Goal: Task Accomplishment & Management: Manage account settings

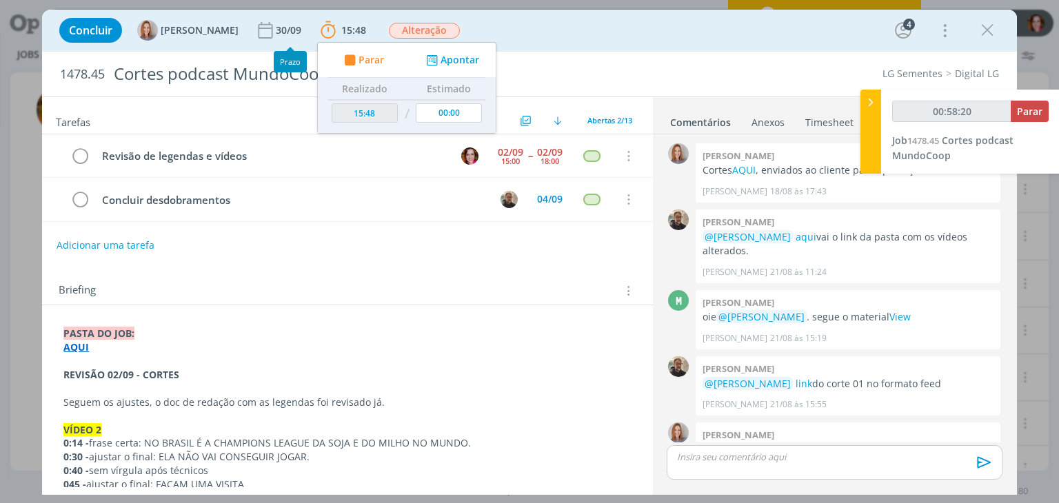
scroll to position [108, 0]
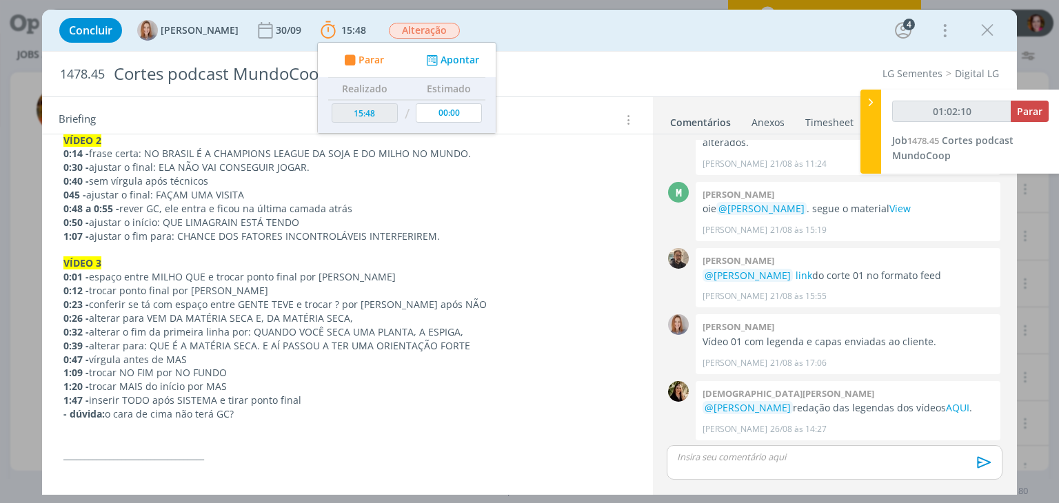
type input "01:02:11"
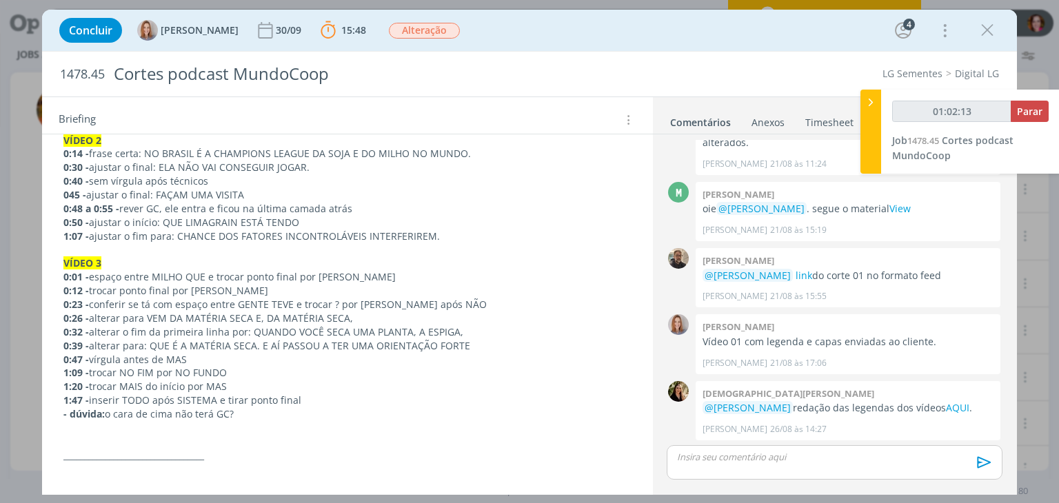
click at [256, 414] on p "- dúvida: o cara de cima não terá GC?" at bounding box center [346, 414] width 567 height 14
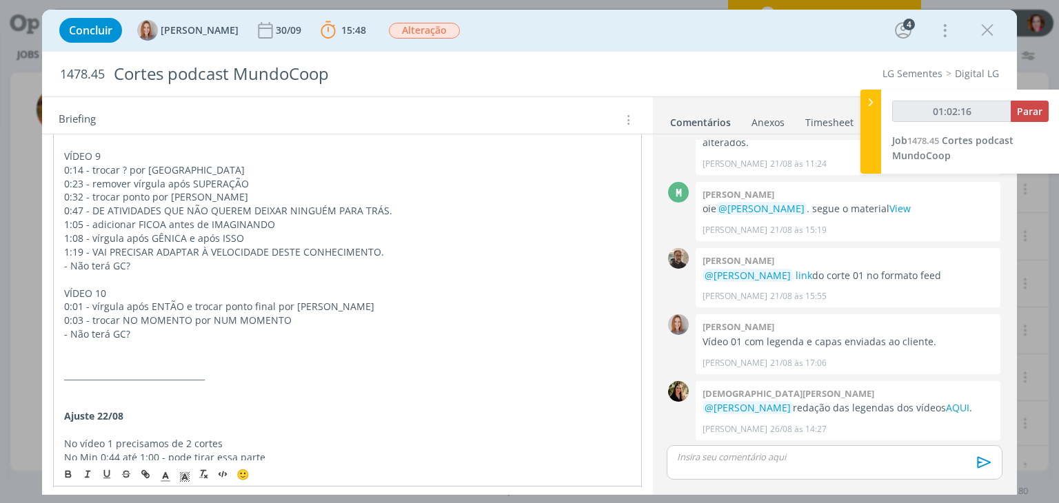
scroll to position [1020, 0]
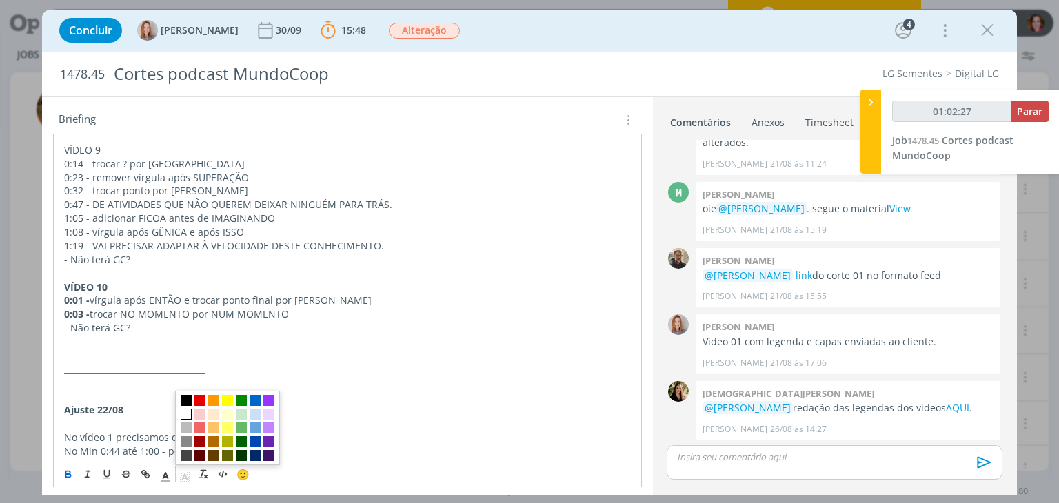
click at [187, 480] on icon "dialog" at bounding box center [185, 477] width 12 height 12
click at [230, 401] on span "dialog" at bounding box center [227, 401] width 11 height 11
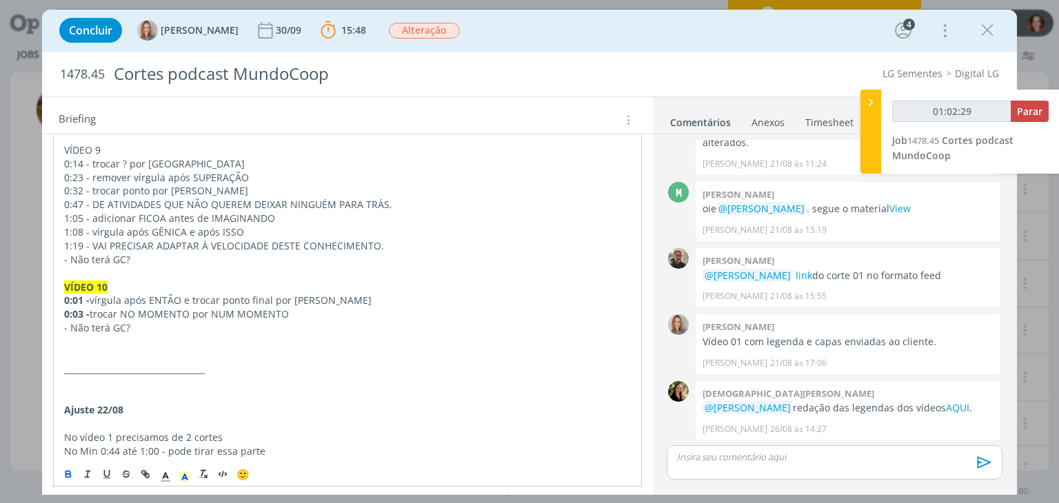
click at [98, 349] on p "dialog" at bounding box center [347, 356] width 566 height 14
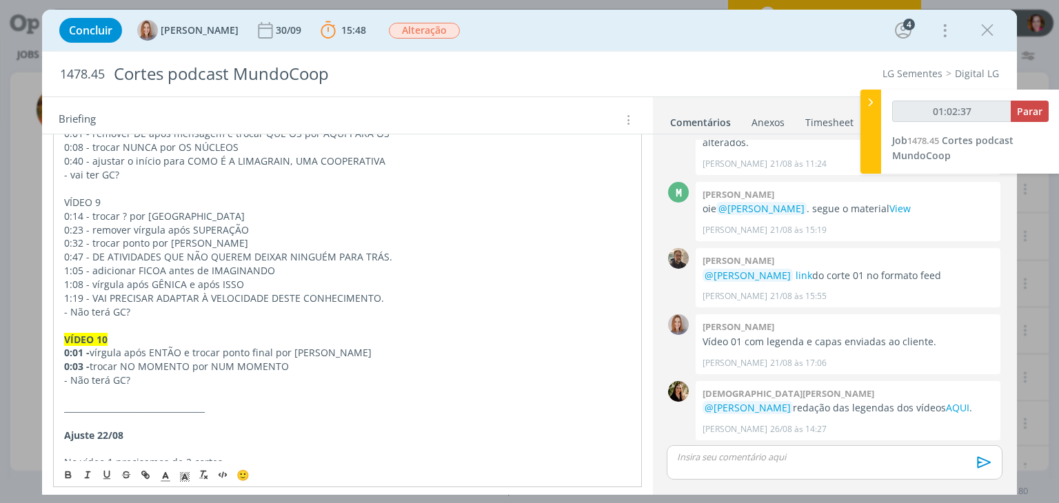
scroll to position [955, 0]
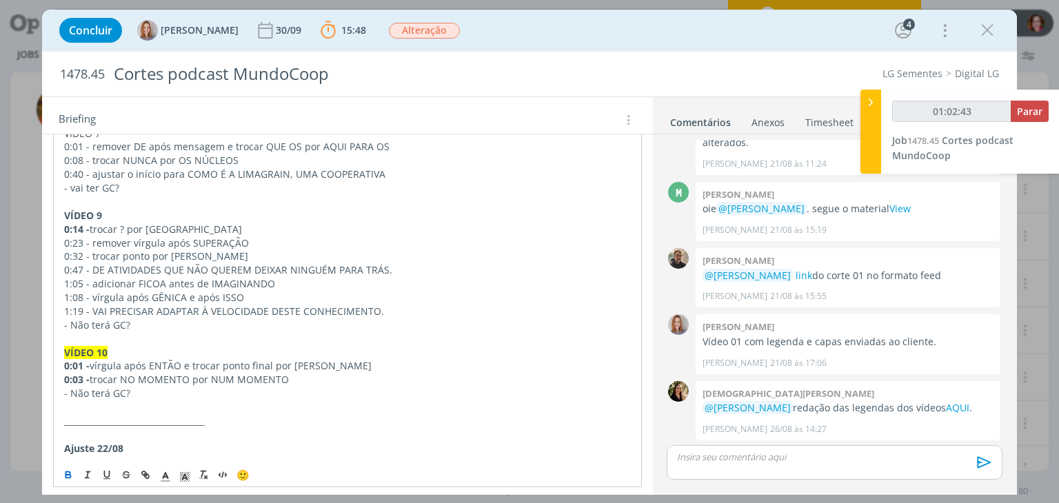
click at [76, 209] on strong "VÍDEO 9" at bounding box center [83, 215] width 38 height 13
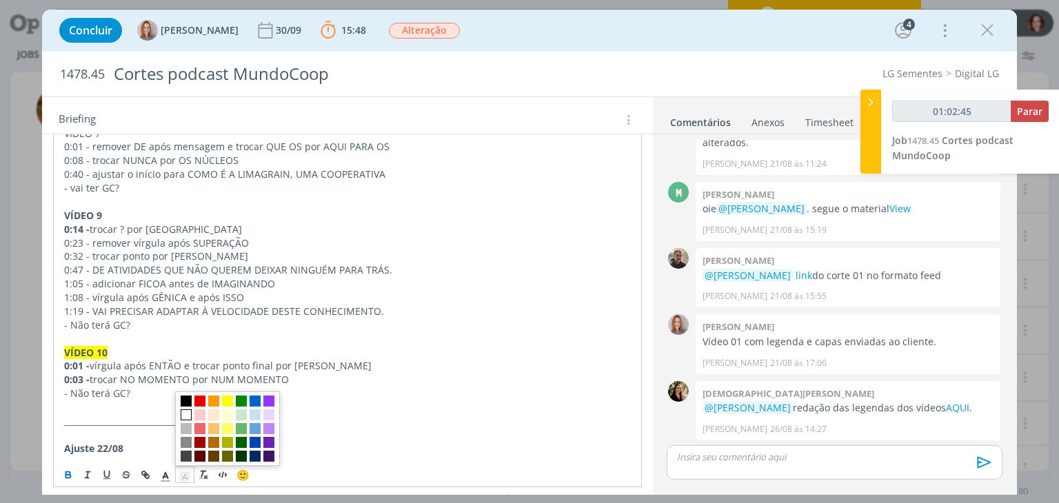
click at [181, 478] on polygon "dialog" at bounding box center [181, 478] width 1 height 1
click at [232, 404] on span "dialog" at bounding box center [227, 401] width 11 height 11
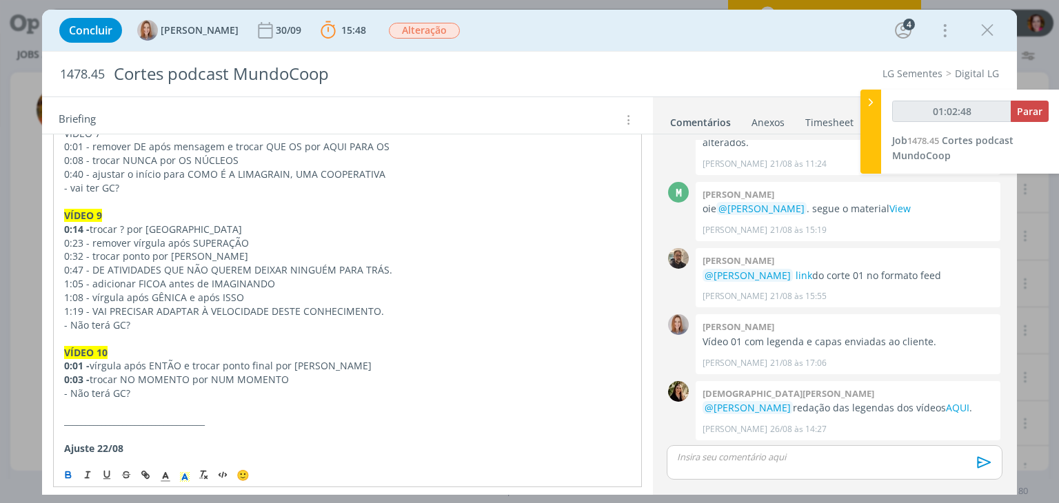
click at [63, 216] on div "PASTA DO JOB: AQUI REVISÃO 02/09 - CORTES Seguem os ajustes, o doc de redação c…" at bounding box center [347, 454] width 588 height 2175
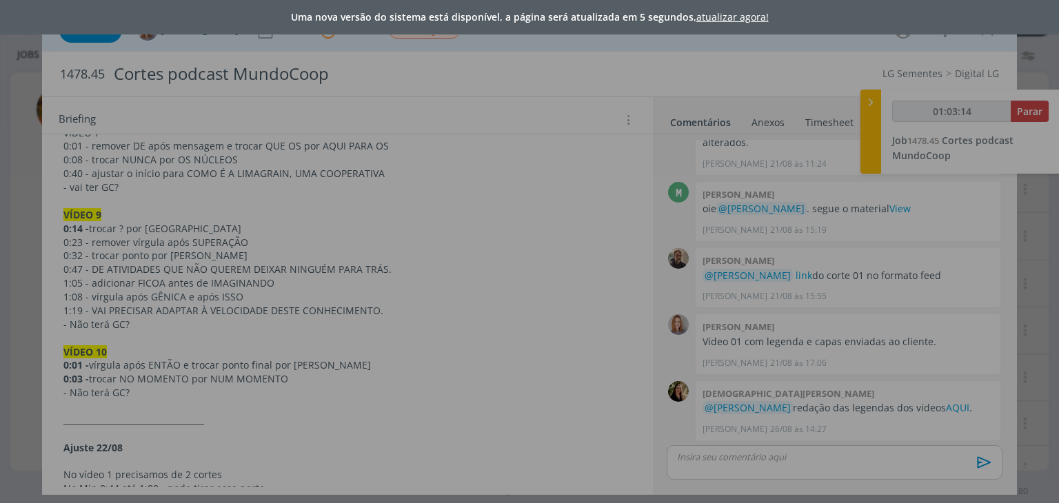
click at [726, 20] on link "atualizar agora!" at bounding box center [732, 16] width 72 height 13
type input "01:03:15"
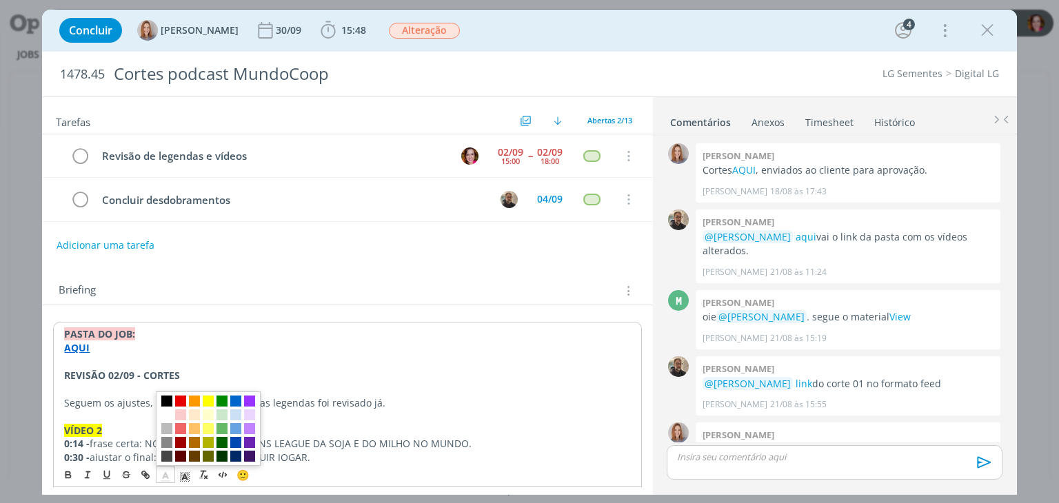
scroll to position [108, 0]
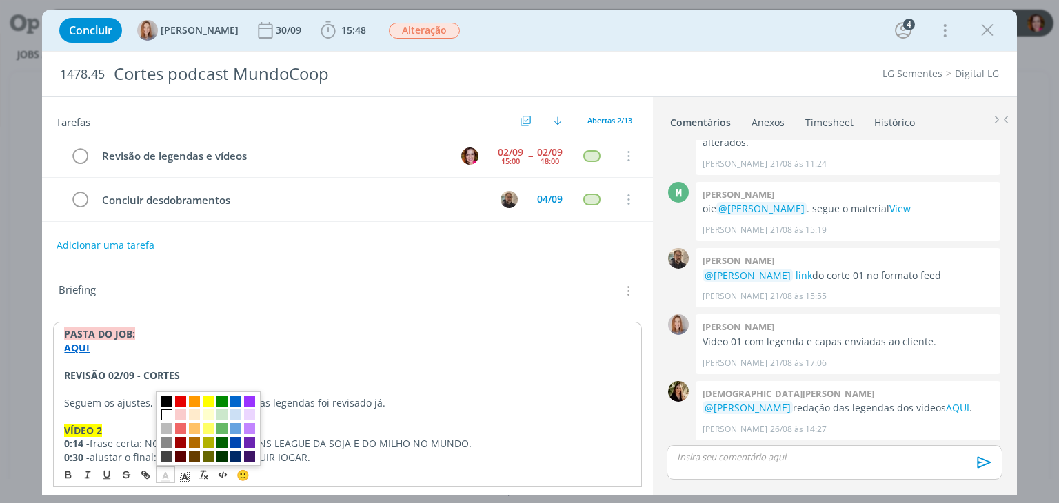
click at [169, 414] on span "dialog" at bounding box center [166, 414] width 11 height 11
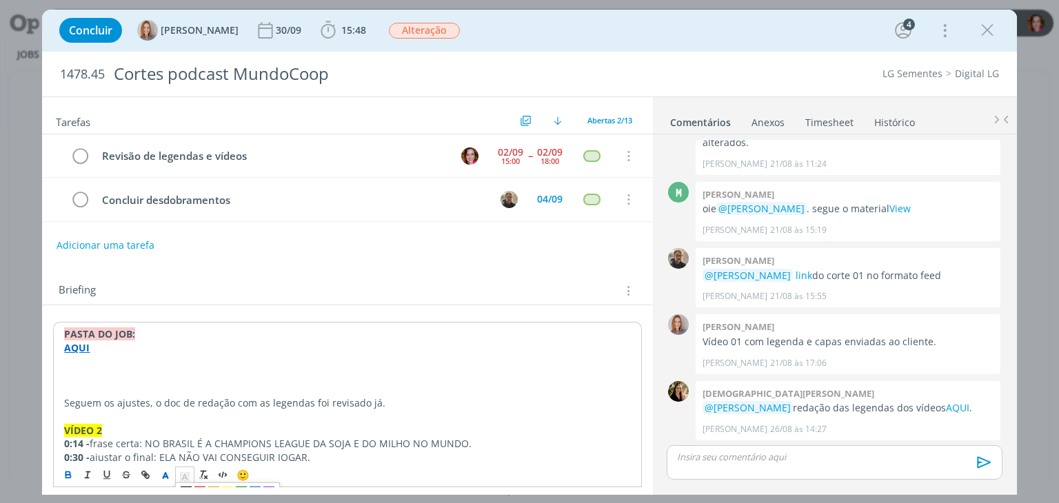
click at [183, 475] on polyline "dialog" at bounding box center [185, 477] width 5 height 6
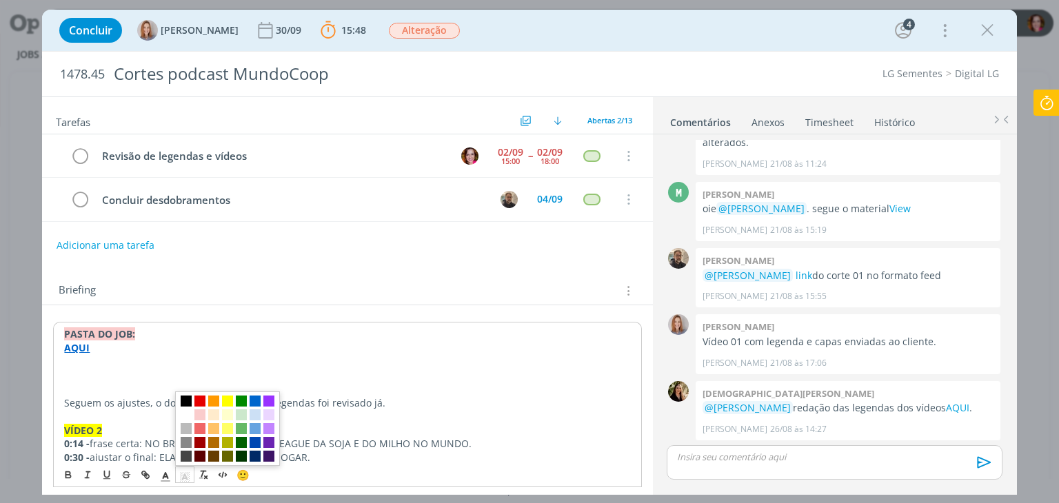
click at [183, 401] on span "dialog" at bounding box center [186, 401] width 11 height 11
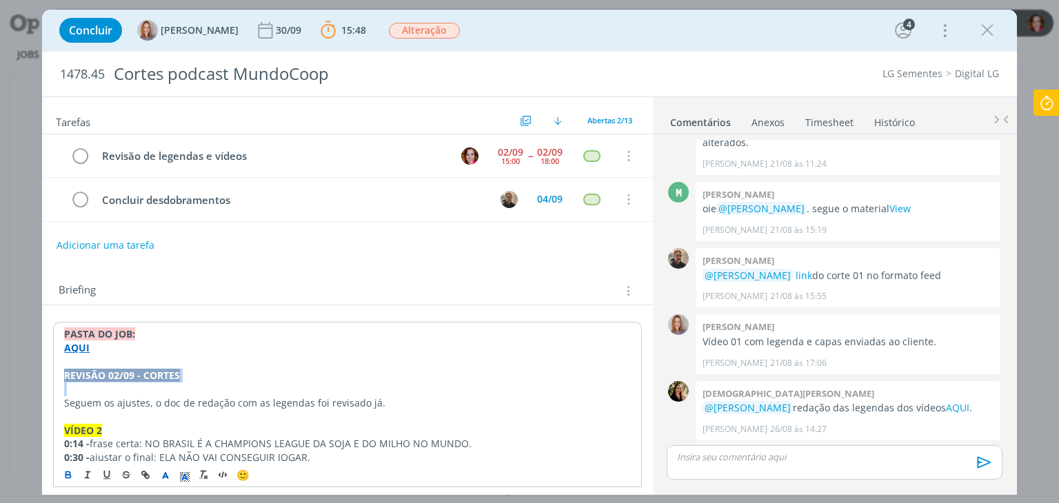
click at [172, 388] on p "dialog" at bounding box center [347, 390] width 566 height 14
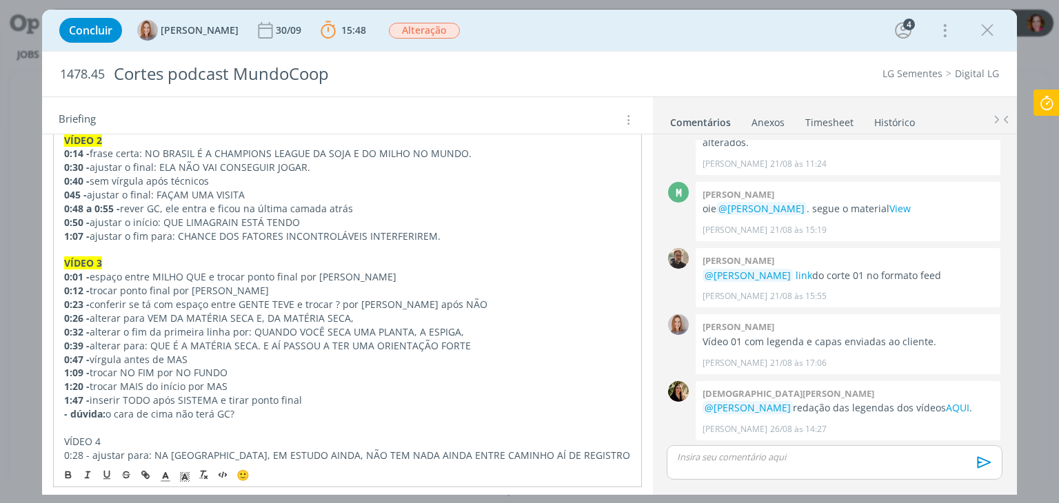
scroll to position [304, 0]
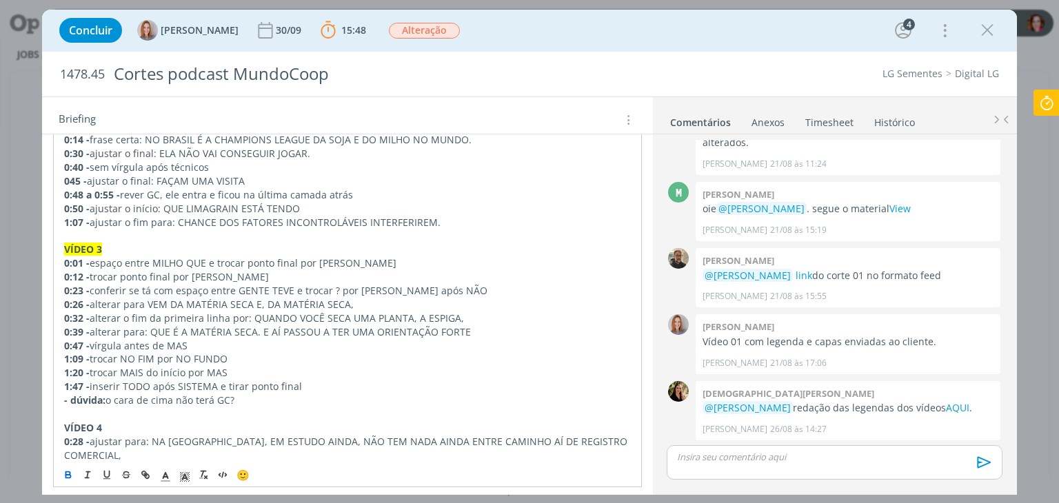
click at [74, 427] on strong "VÍDEO 4" at bounding box center [83, 427] width 38 height 13
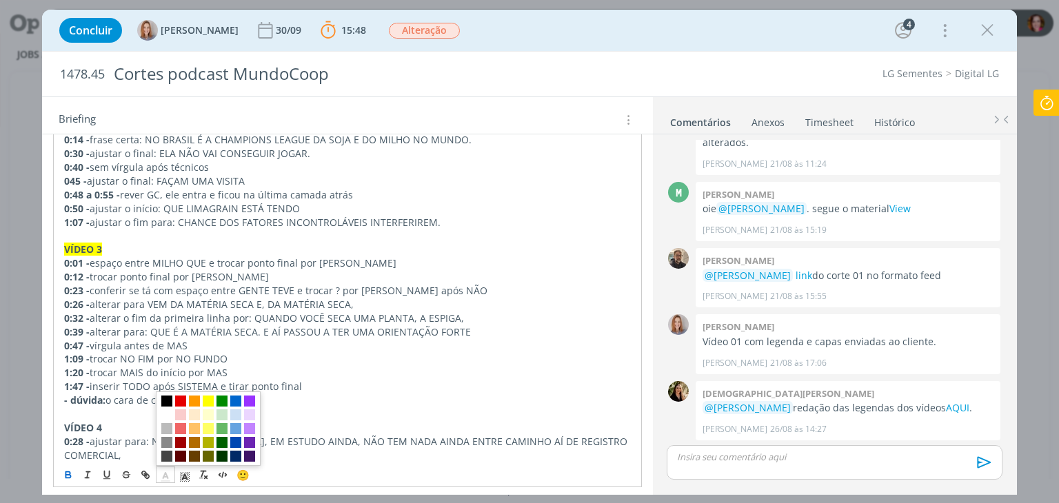
click at [163, 481] on line "dialog" at bounding box center [165, 481] width 8 height 0
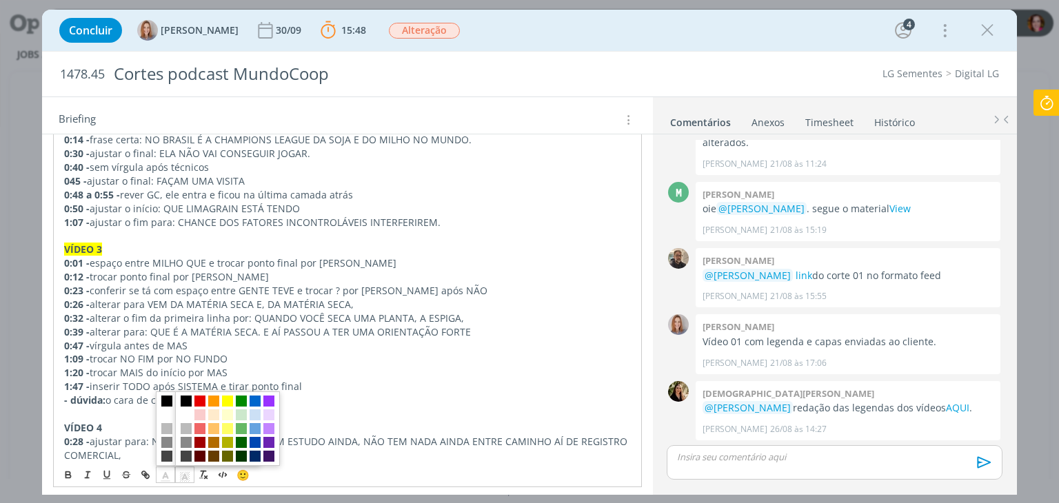
click at [187, 474] on rect "dialog" at bounding box center [187, 474] width 1 height 1
click at [229, 398] on span "dialog" at bounding box center [227, 401] width 11 height 11
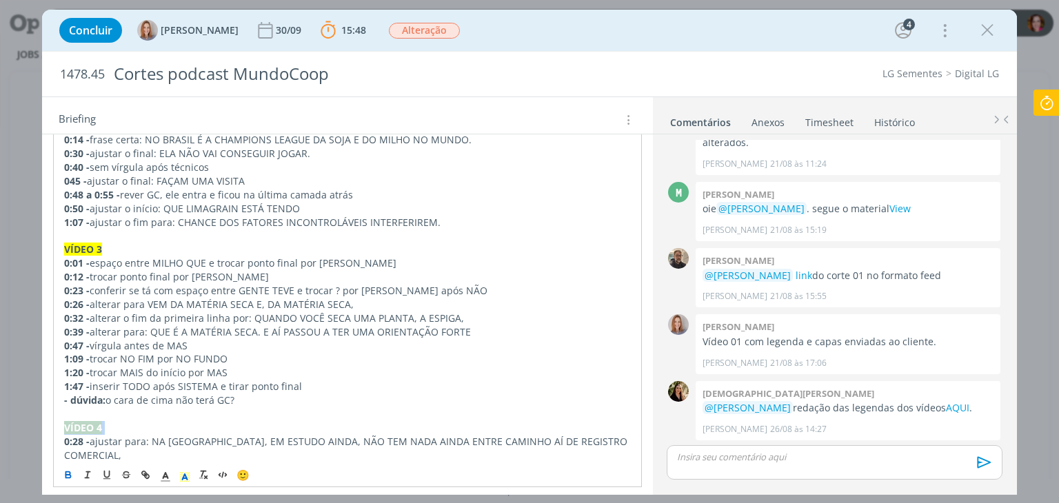
click at [139, 423] on p "VÍDEO 4" at bounding box center [347, 428] width 566 height 14
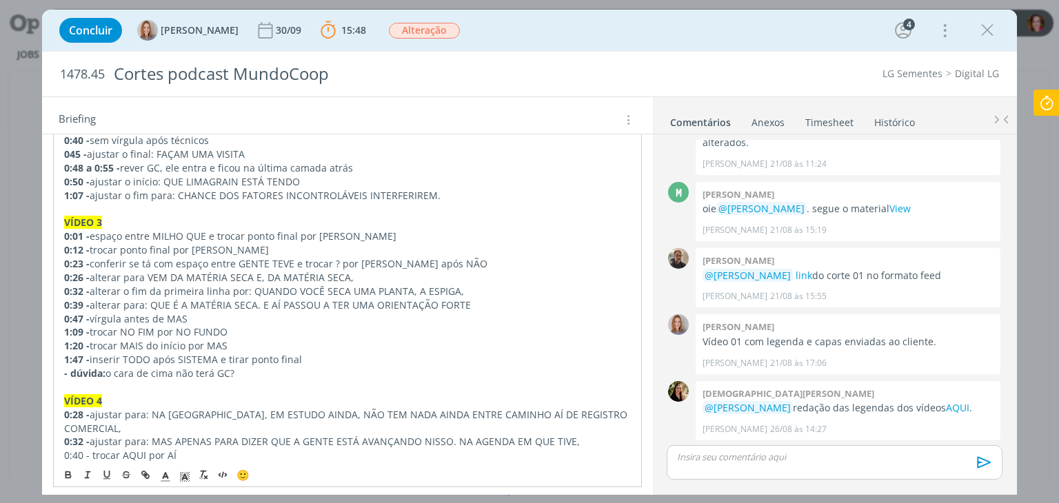
scroll to position [345, 0]
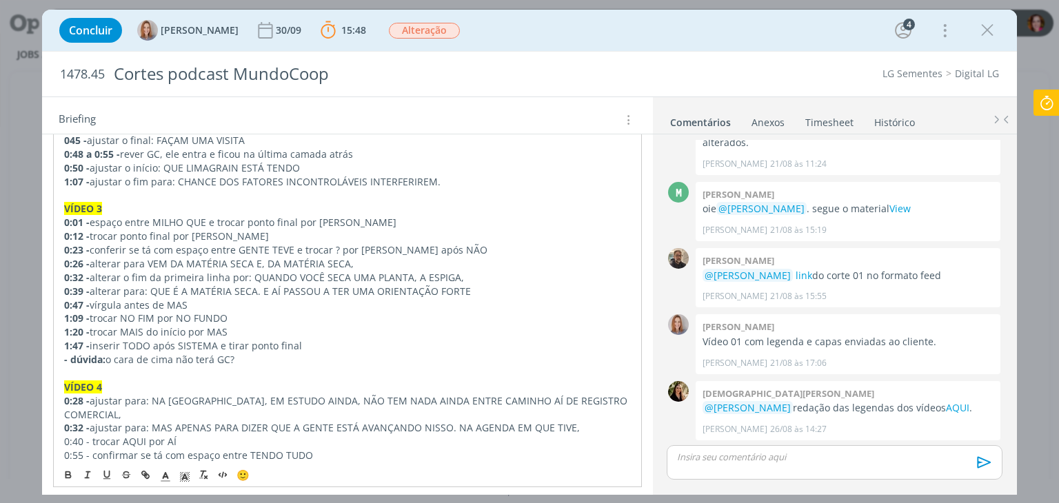
click at [89, 435] on p "0:40 - trocar AQUI por AÍ" at bounding box center [347, 442] width 566 height 14
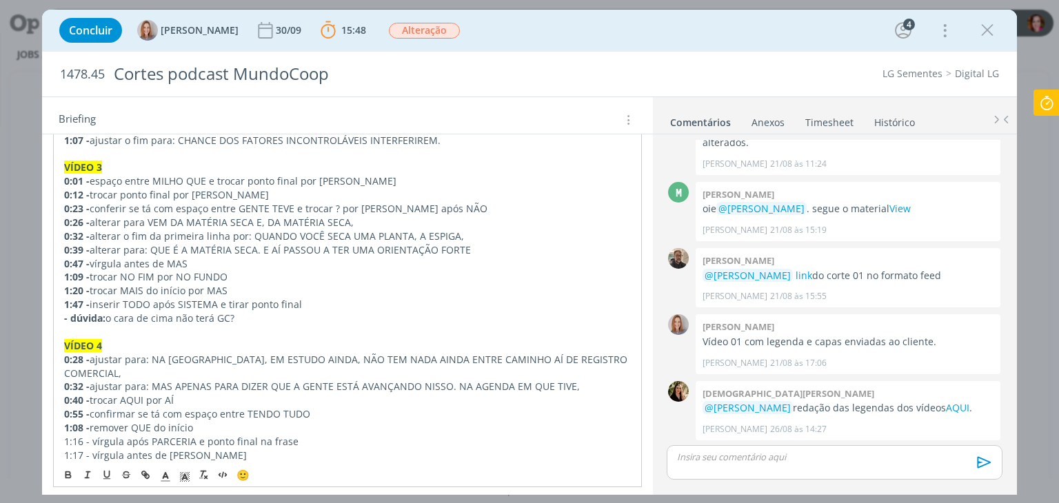
scroll to position [400, 0]
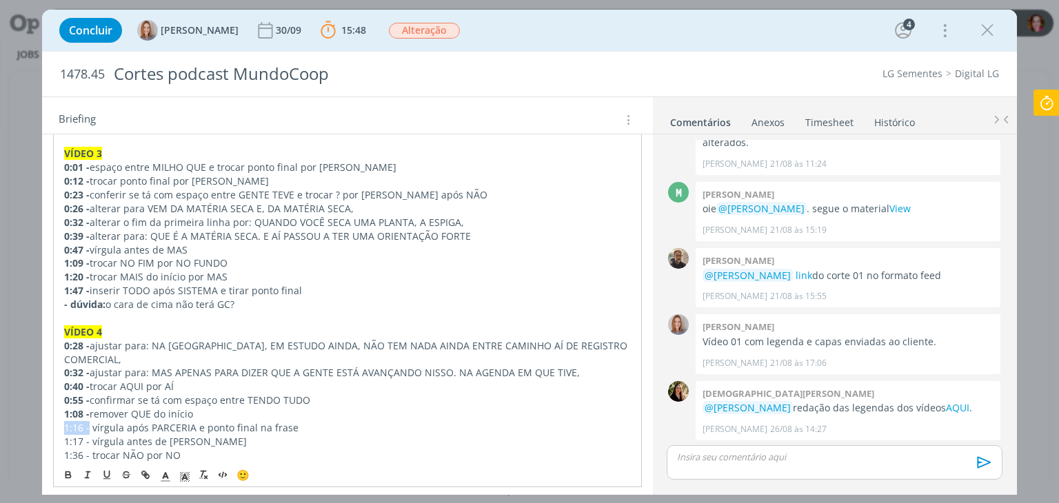
drag, startPoint x: 88, startPoint y: 414, endPoint x: 54, endPoint y: 414, distance: 33.1
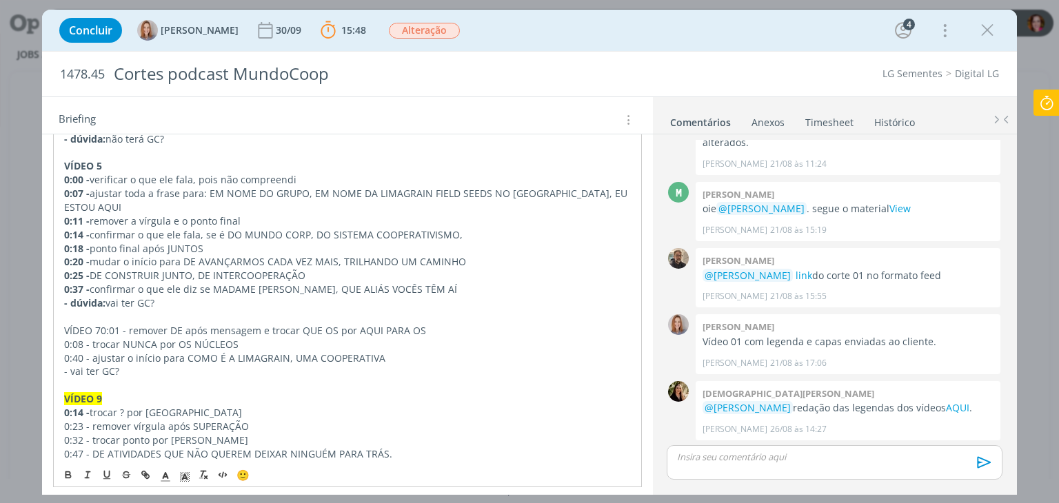
scroll to position [733, 0]
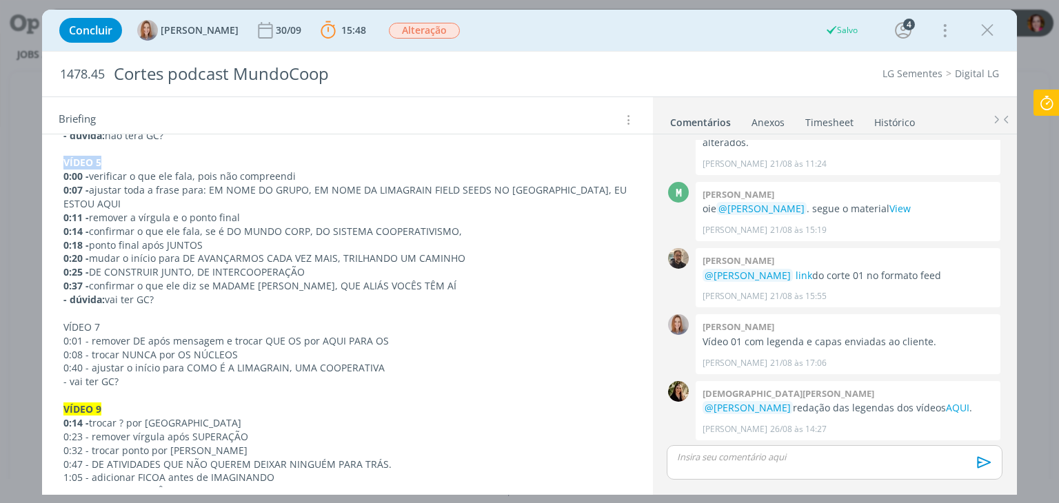
click at [87, 156] on strong "VÍDEO 5" at bounding box center [82, 162] width 38 height 13
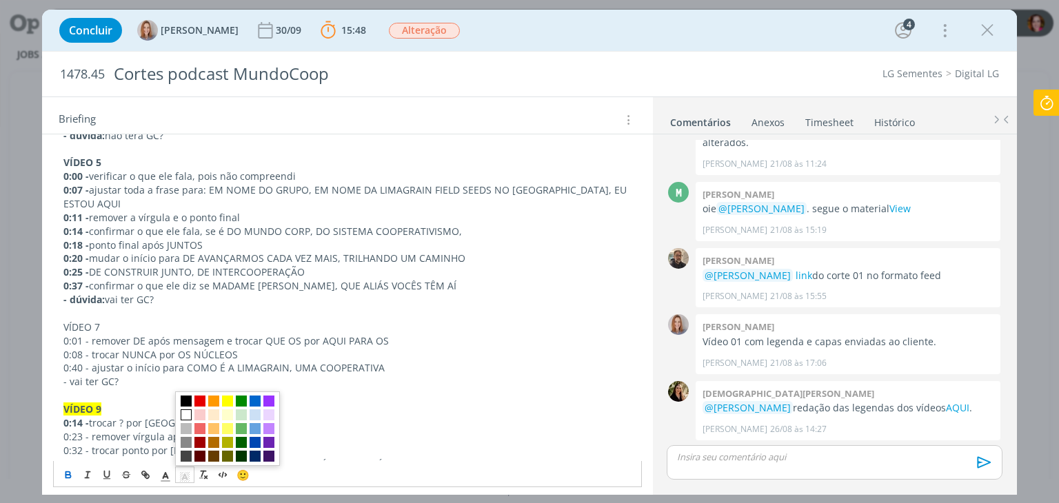
click at [187, 475] on icon "dialog" at bounding box center [185, 477] width 12 height 12
click at [227, 403] on span "dialog" at bounding box center [227, 401] width 11 height 11
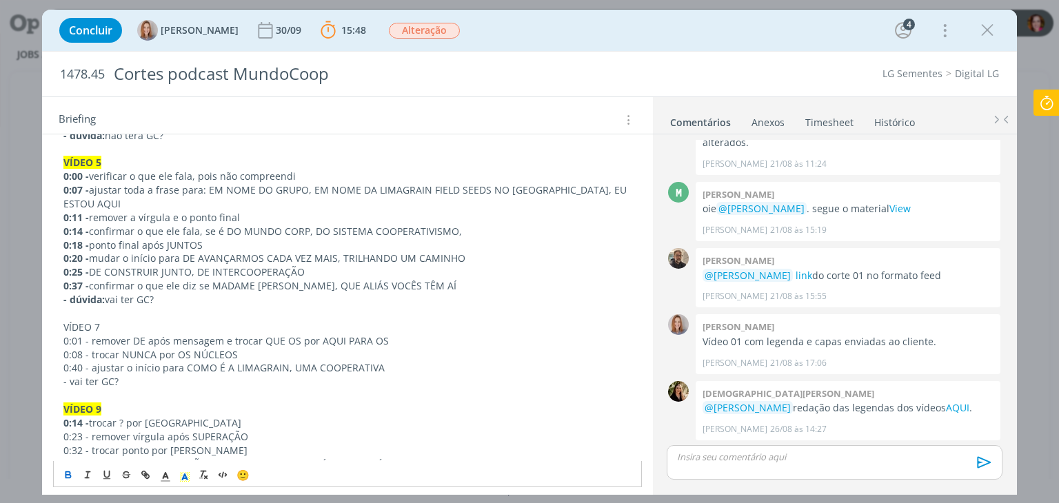
click at [90, 321] on p "VÍDEO 7" at bounding box center [346, 328] width 567 height 14
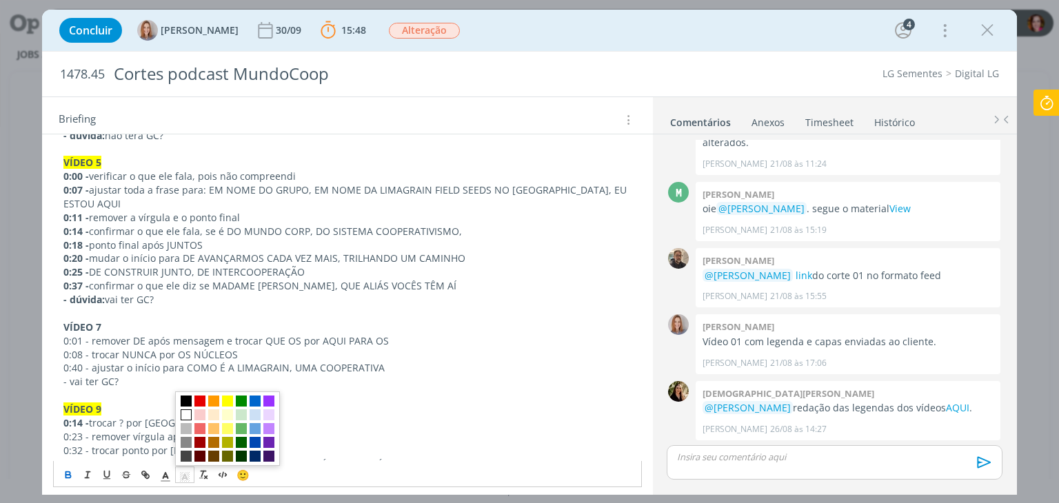
click at [181, 478] on icon "dialog" at bounding box center [185, 477] width 12 height 12
click at [227, 400] on span "dialog" at bounding box center [227, 401] width 11 height 11
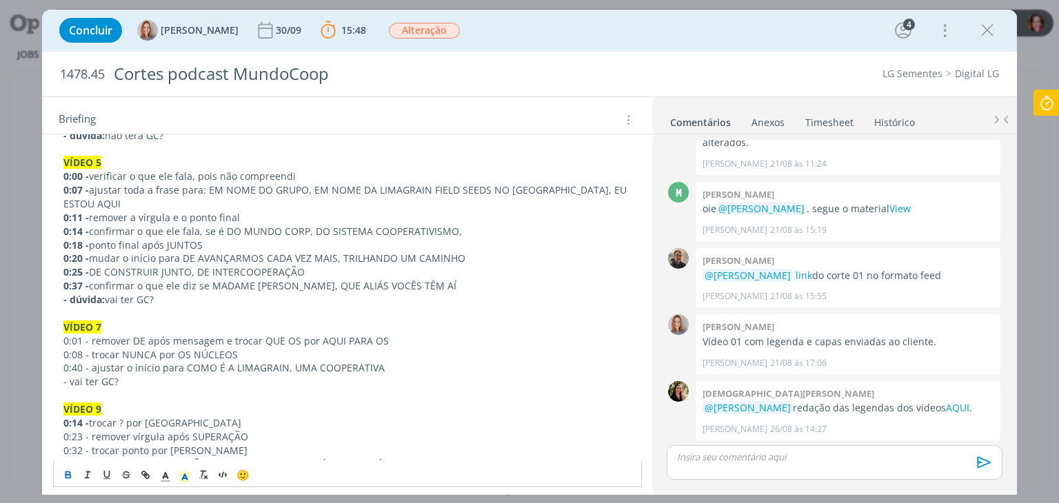
click at [88, 334] on p "0:01 - remover DE após mensagem e trocar QUE OS por AQUI PARA OS" at bounding box center [346, 341] width 567 height 14
click at [65, 375] on p "- vai ter GC?" at bounding box center [346, 382] width 567 height 14
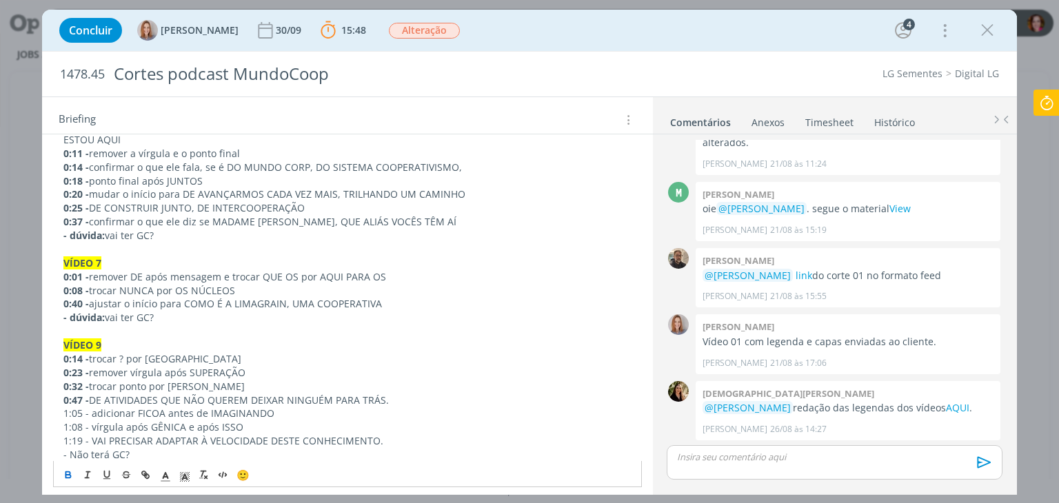
scroll to position [811, 0]
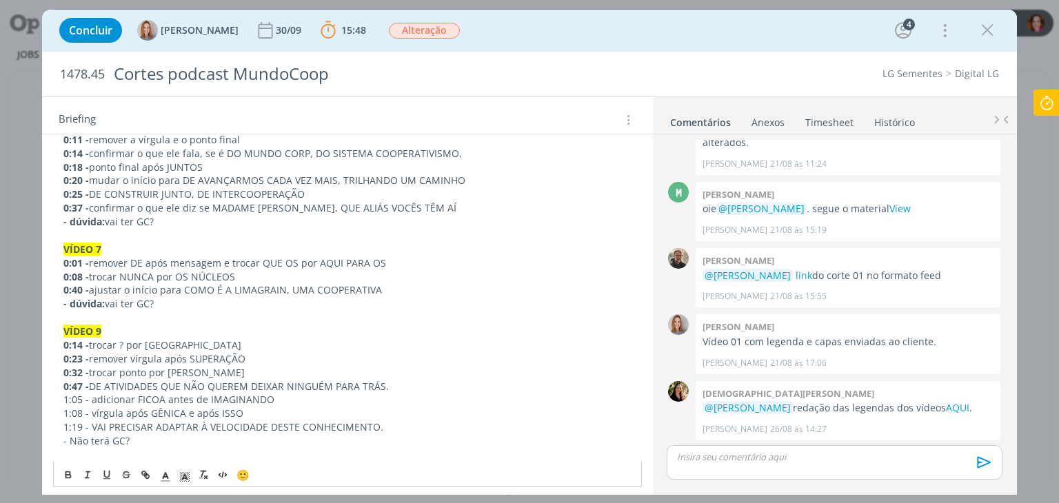
click at [92, 393] on p "1:05 - adicionar FICOA antes de IMAGINANDO" at bounding box center [346, 400] width 567 height 14
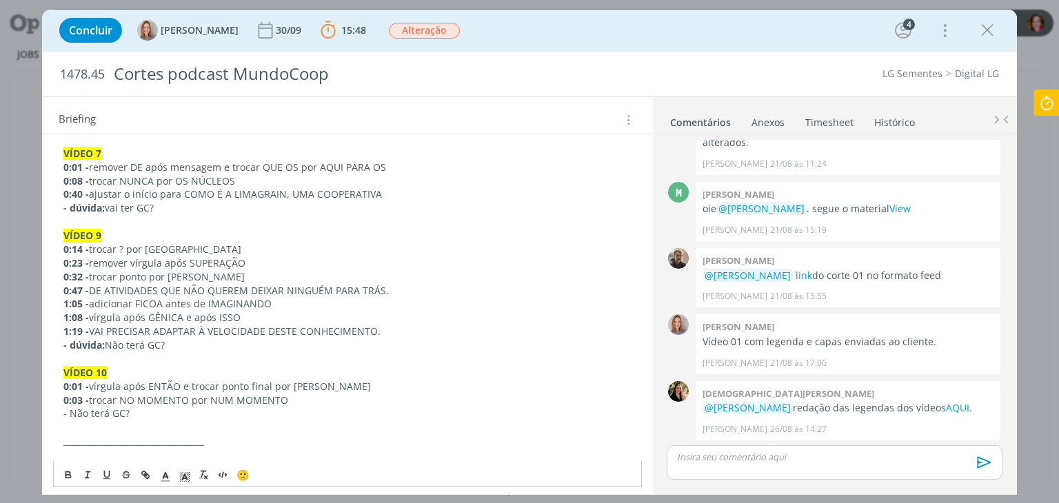
scroll to position [920, 0]
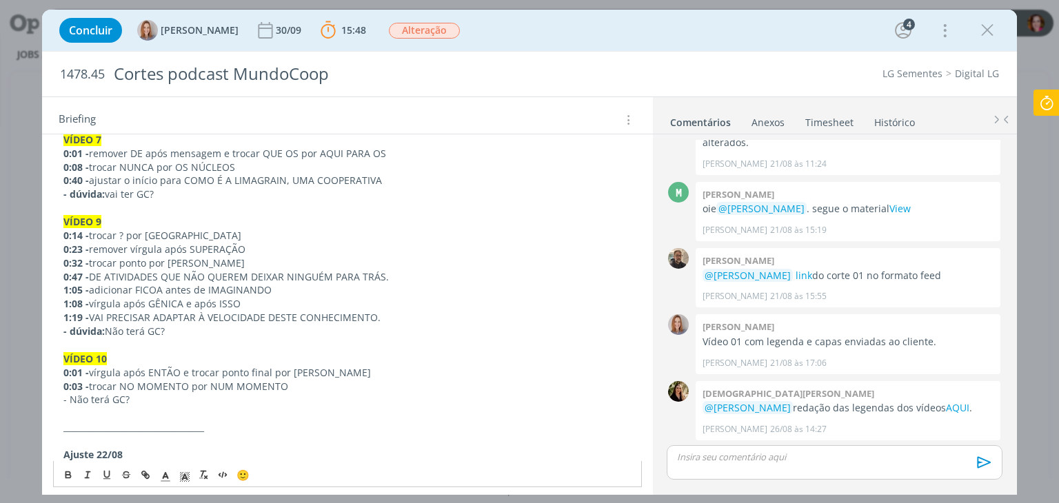
click at [69, 393] on p "- Não terá GC?" at bounding box center [346, 400] width 567 height 14
click at [692, 460] on p "dialog" at bounding box center [834, 457] width 313 height 12
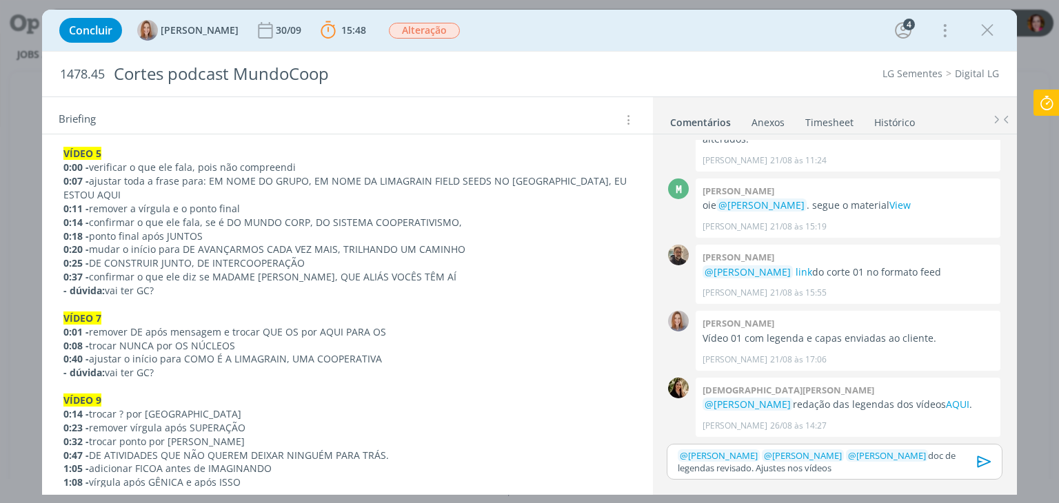
scroll to position [110, 0]
click at [810, 465] on p "﻿ @ [PERSON_NAME] ﻿ ﻿ @ [PERSON_NAME] ﻿ ﻿ @ [PERSON_NAME] ﻿ doc de legendas rev…" at bounding box center [834, 462] width 313 height 26
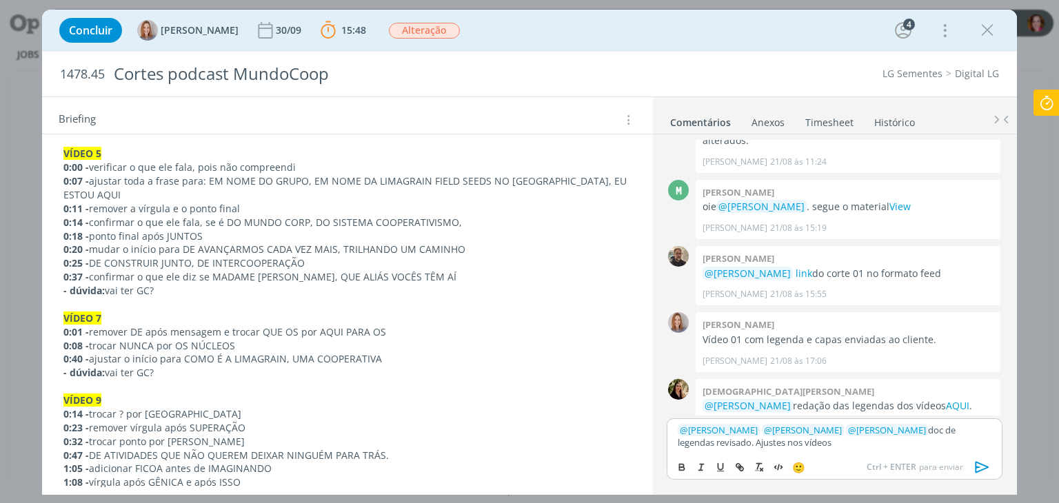
scroll to position [135, 0]
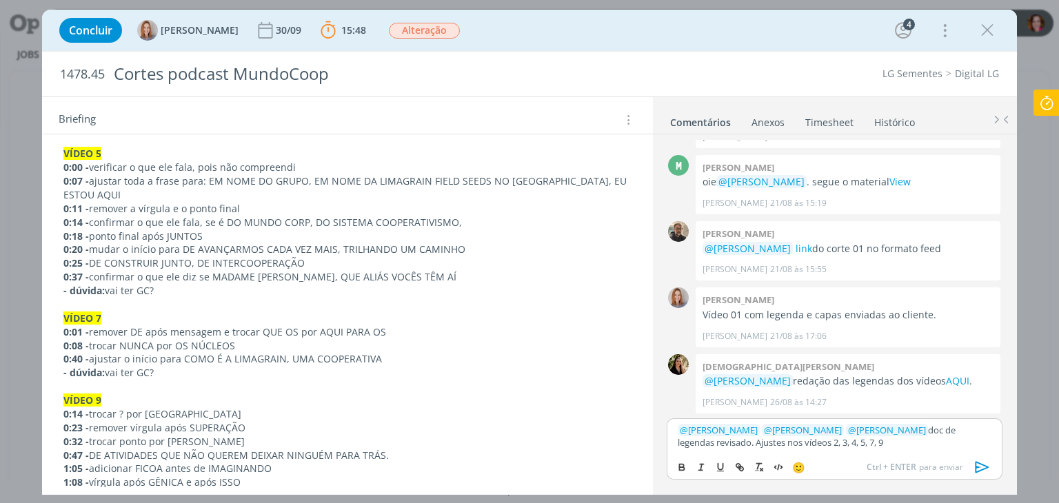
click at [349, 435] on p "0:32 - trocar ponto por [PERSON_NAME]" at bounding box center [346, 442] width 567 height 14
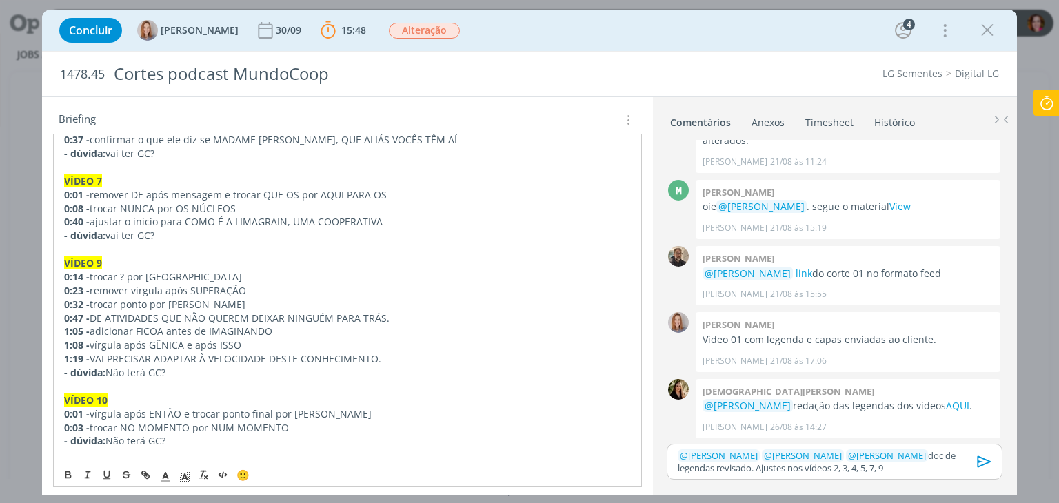
scroll to position [893, 0]
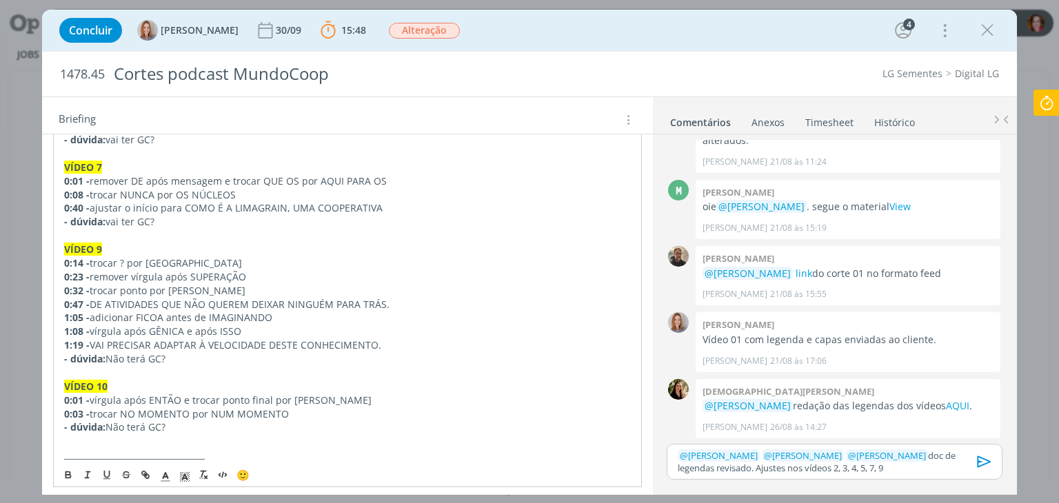
click at [882, 467] on p "﻿ @ [PERSON_NAME] ﻿ ﻿ @ [PERSON_NAME] ﻿ ﻿ @ [PERSON_NAME] ﻿ doc de legendas rev…" at bounding box center [834, 462] width 313 height 26
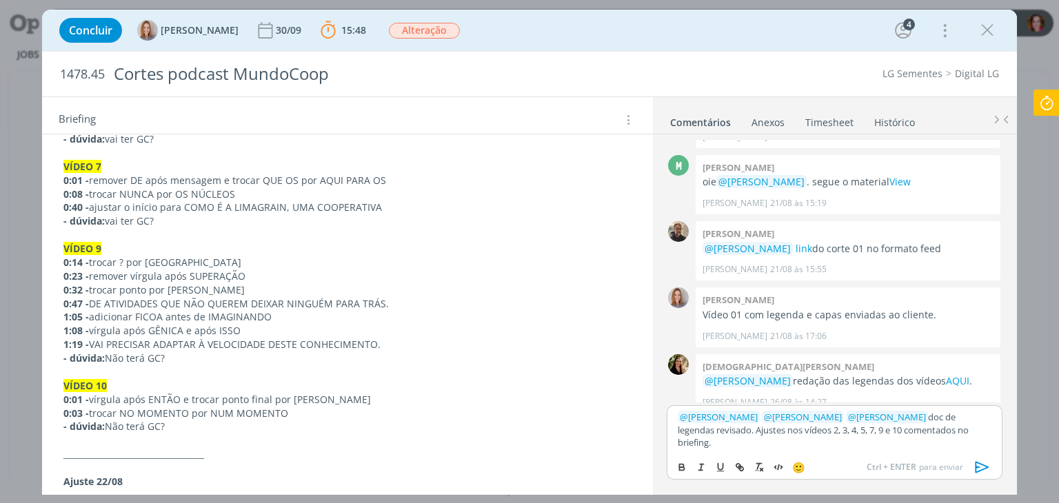
click at [978, 465] on icon "dialog" at bounding box center [982, 467] width 21 height 21
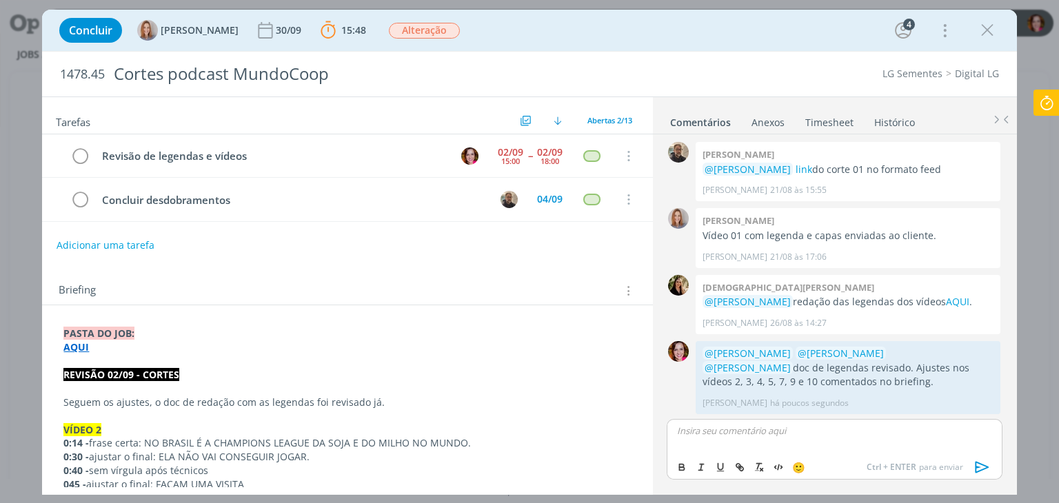
scroll to position [188, 0]
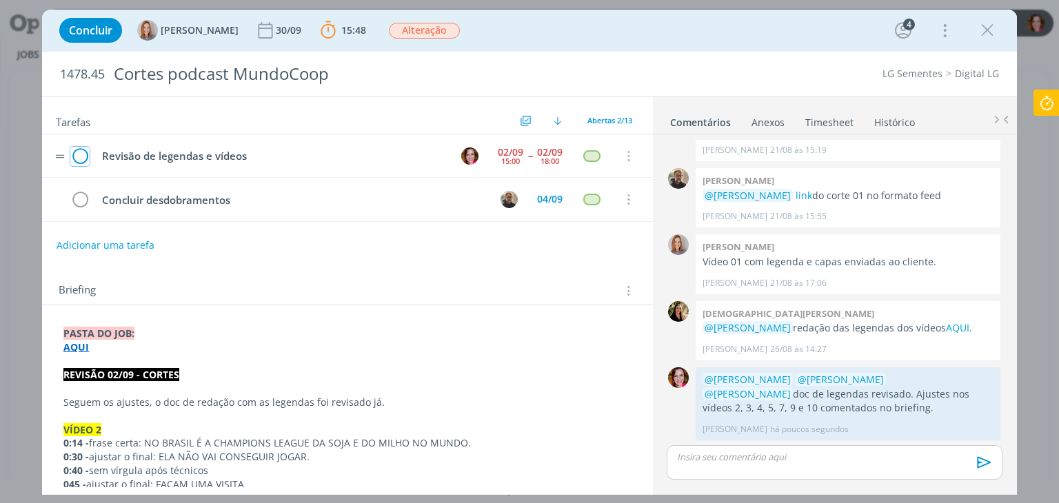
click at [81, 155] on icon "dialog" at bounding box center [79, 156] width 19 height 21
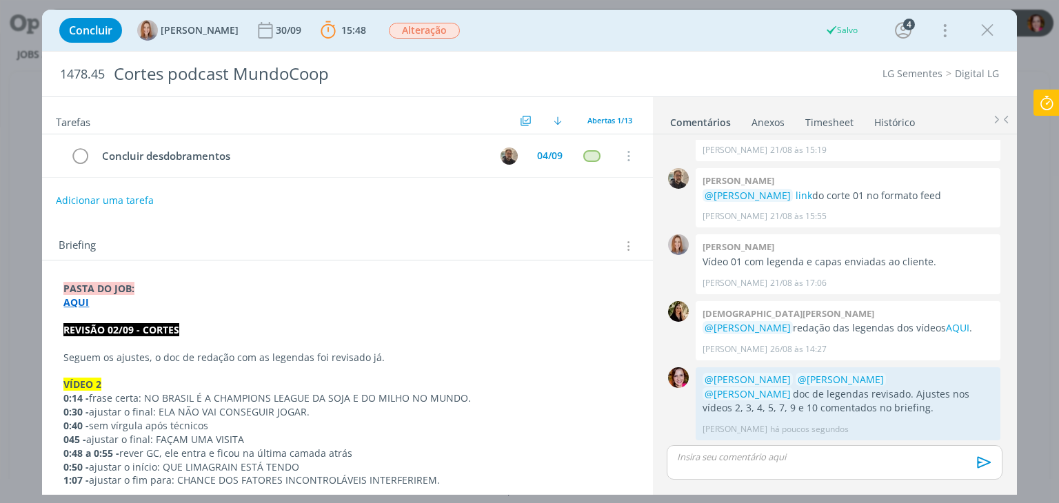
click at [103, 199] on button "Adicionar uma tarefa" at bounding box center [105, 200] width 98 height 23
click at [103, 199] on input "dialog" at bounding box center [256, 199] width 380 height 19
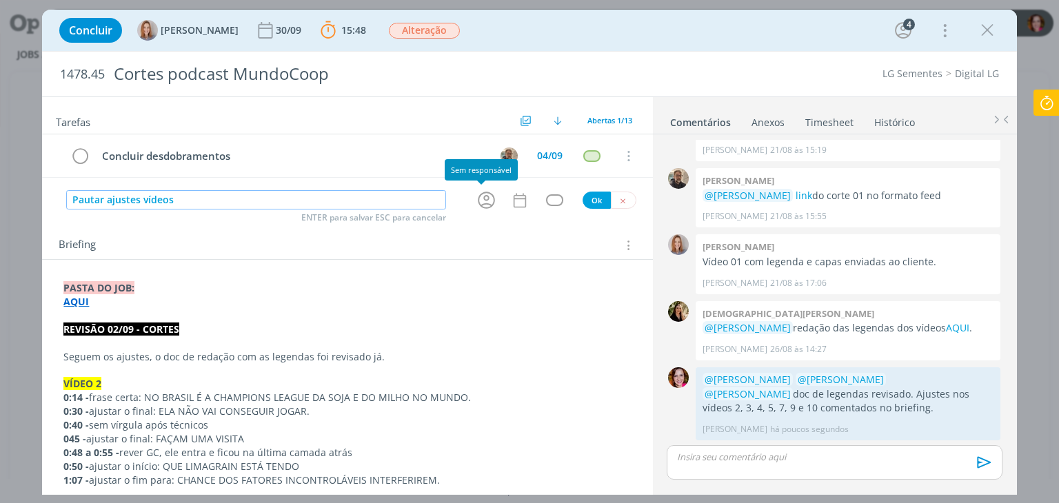
click at [478, 199] on icon "dialog" at bounding box center [486, 200] width 21 height 21
type input "Pautar ajustes vídeos"
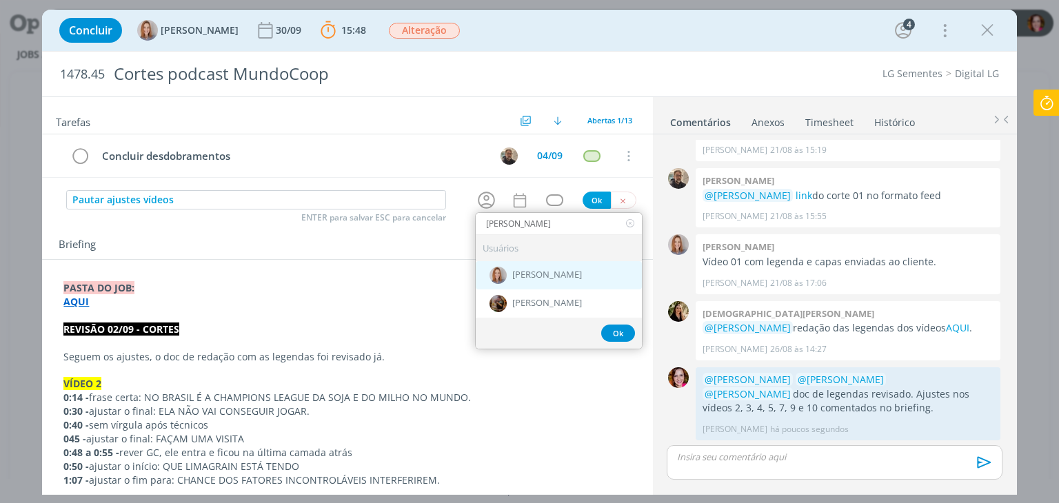
type input "[PERSON_NAME]"
click at [534, 278] on span "[PERSON_NAME]" at bounding box center [547, 275] width 70 height 11
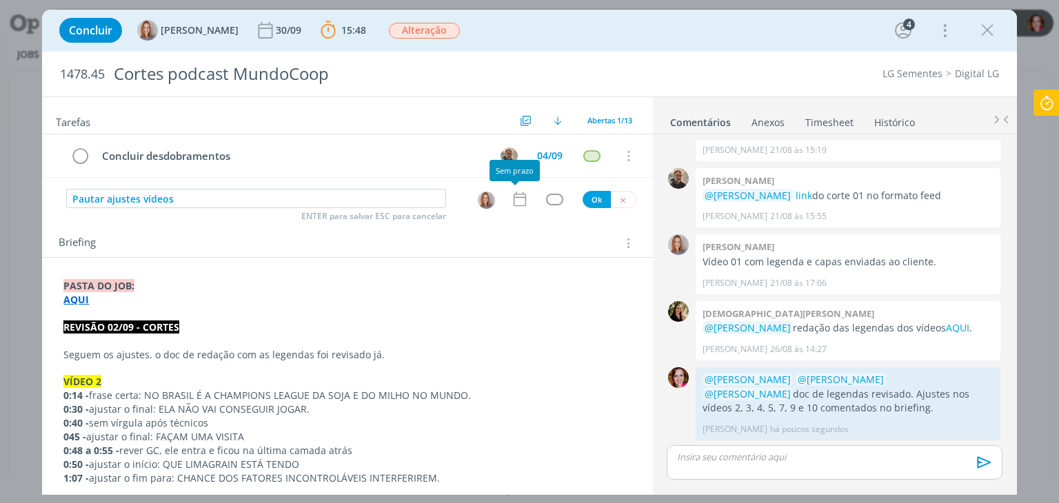
click at [515, 199] on icon "dialog" at bounding box center [520, 199] width 18 height 18
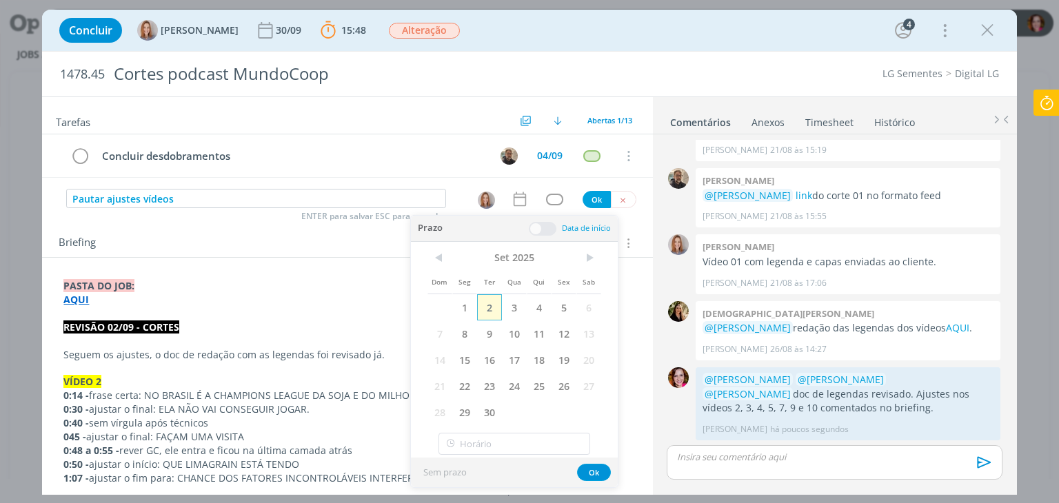
click at [491, 304] on span "2" at bounding box center [489, 307] width 25 height 26
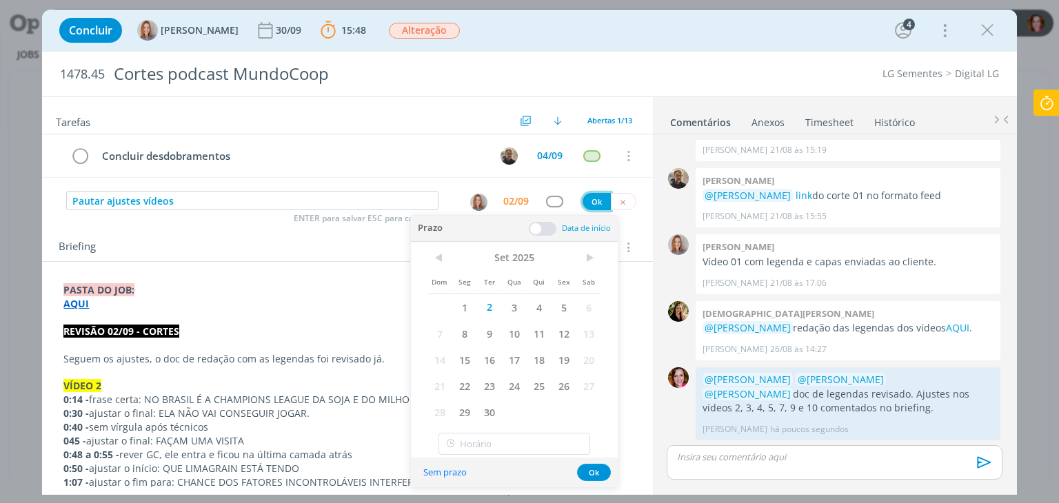
click at [589, 204] on button "Ok" at bounding box center [596, 201] width 28 height 17
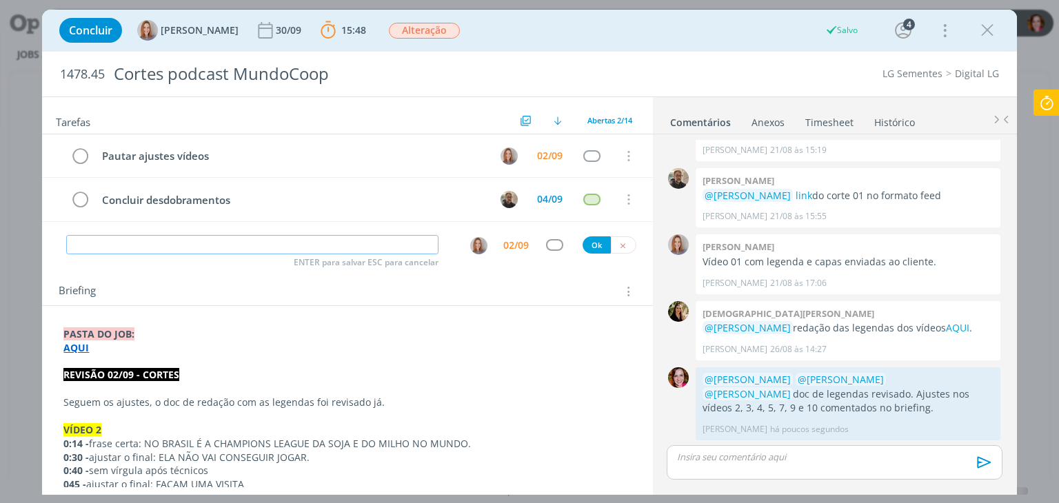
click at [253, 241] on input "dialog" at bounding box center [252, 244] width 372 height 19
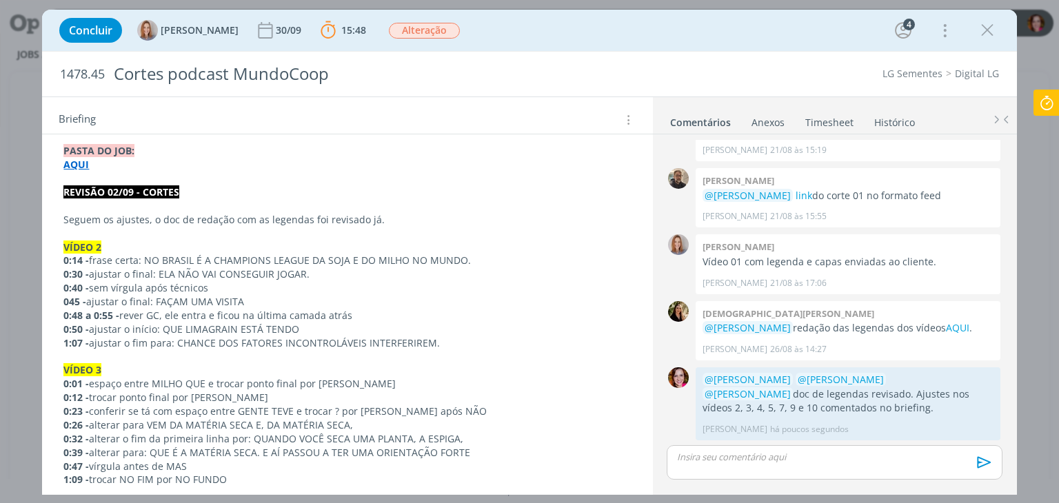
scroll to position [0, 0]
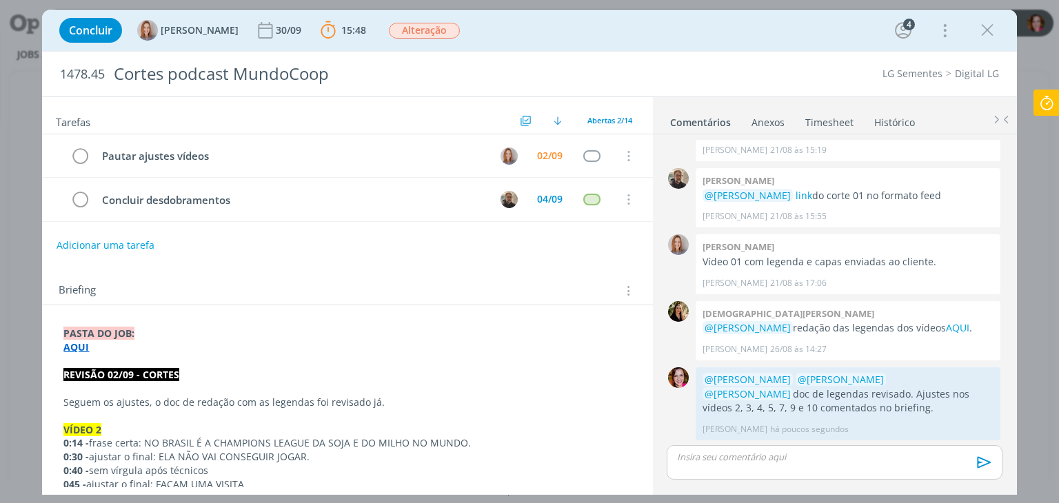
click at [1042, 103] on icon at bounding box center [1046, 103] width 25 height 27
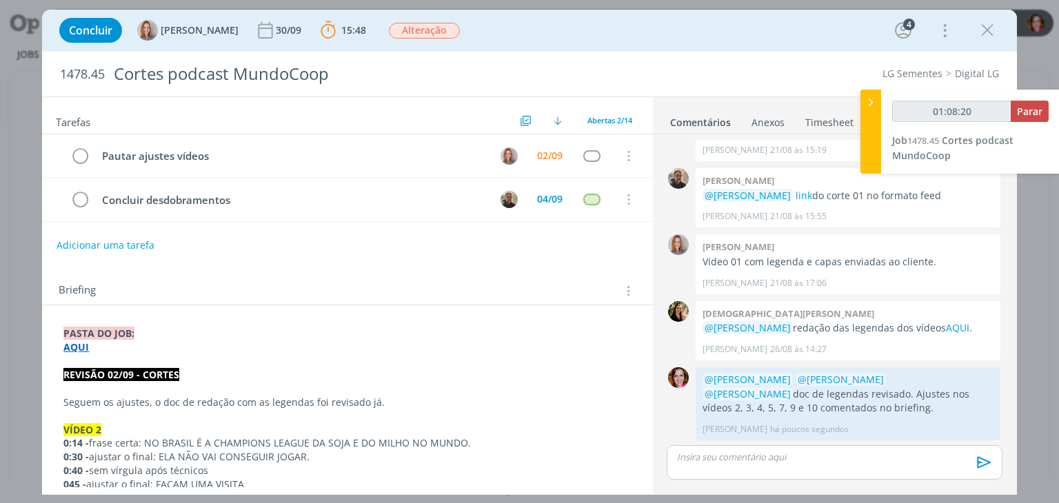
type input "01:08:21"
click at [1033, 114] on span "Parar" at bounding box center [1030, 111] width 26 height 13
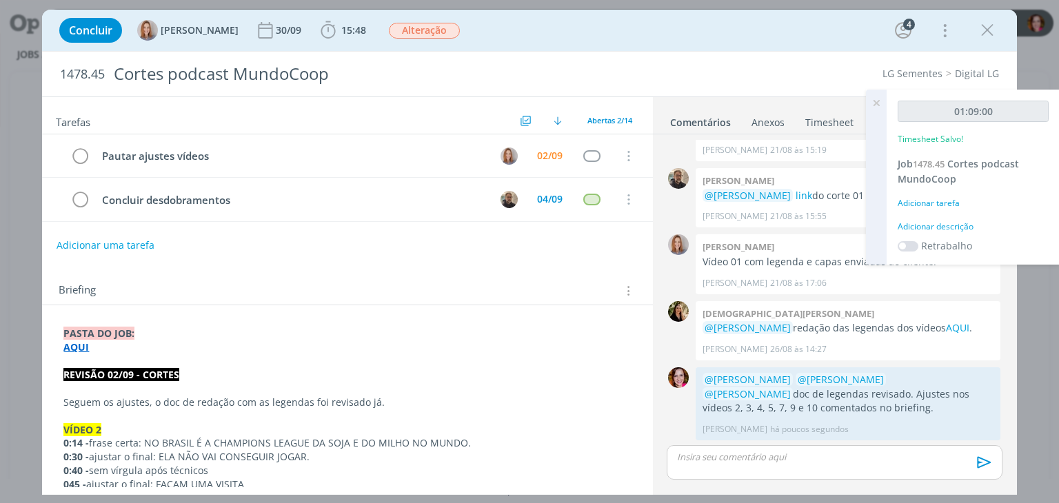
click at [942, 226] on div "Adicionar descrição" at bounding box center [973, 227] width 151 height 12
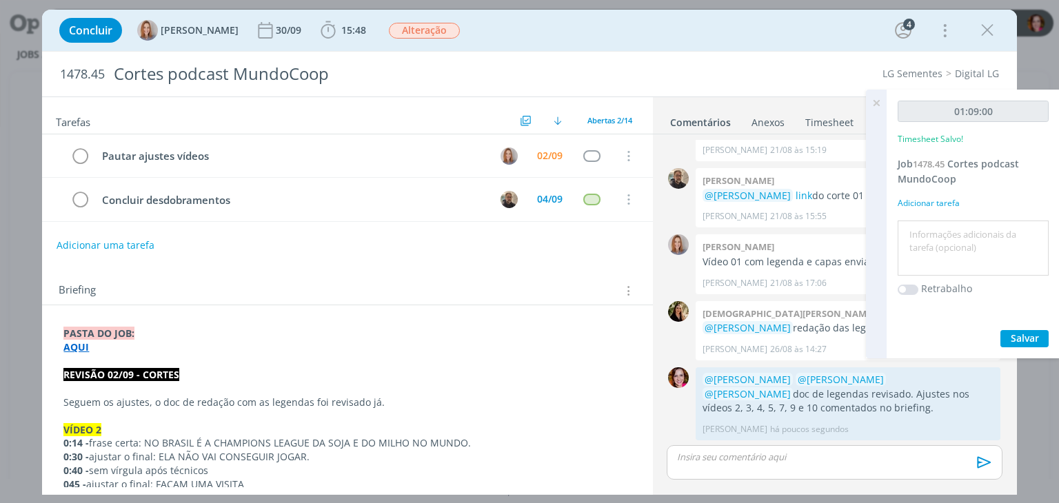
click at [942, 226] on textarea at bounding box center [973, 248] width 144 height 49
type textarea "Continuidade revisão vídeos 4, 5, 7, 9 e 10"
click at [1011, 332] on span "Salvar" at bounding box center [1025, 338] width 28 height 13
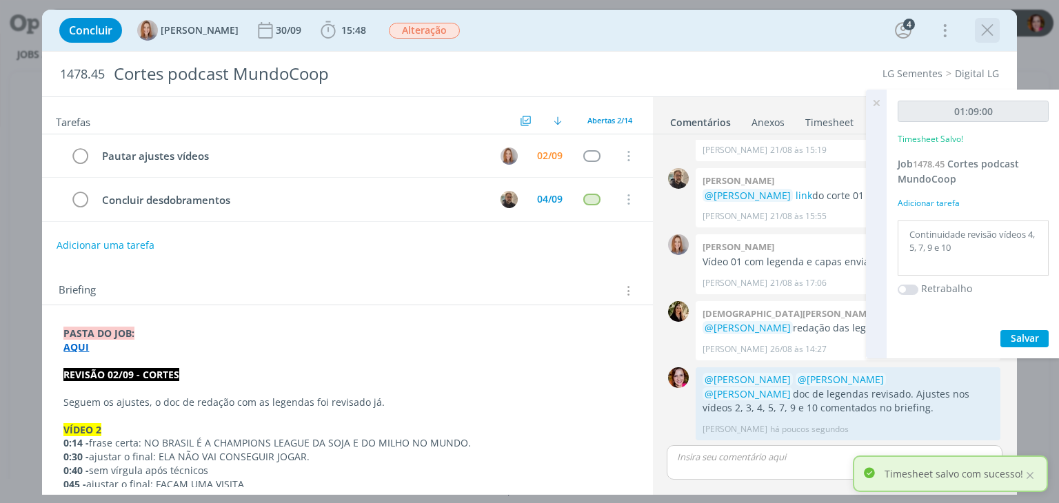
click at [988, 31] on icon "dialog" at bounding box center [987, 30] width 21 height 21
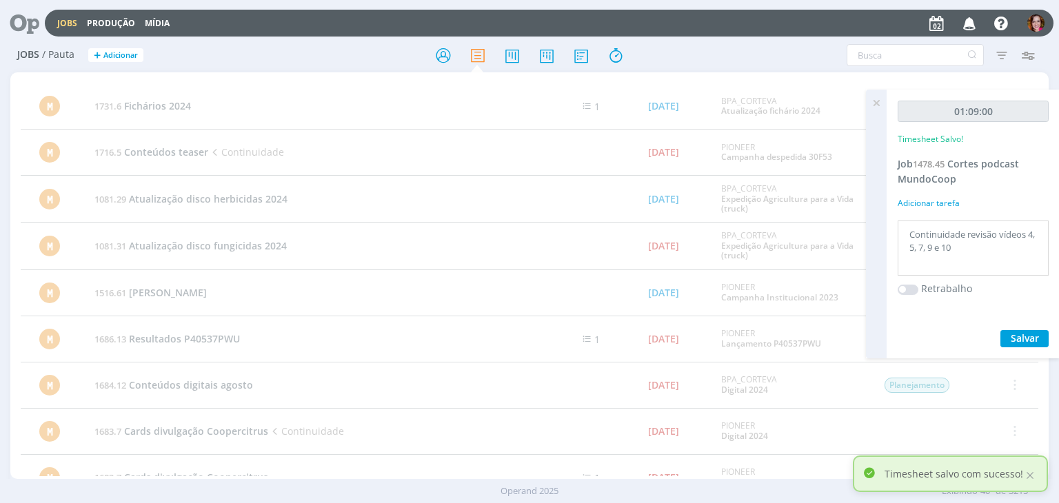
click at [21, 21] on icon at bounding box center [20, 23] width 28 height 27
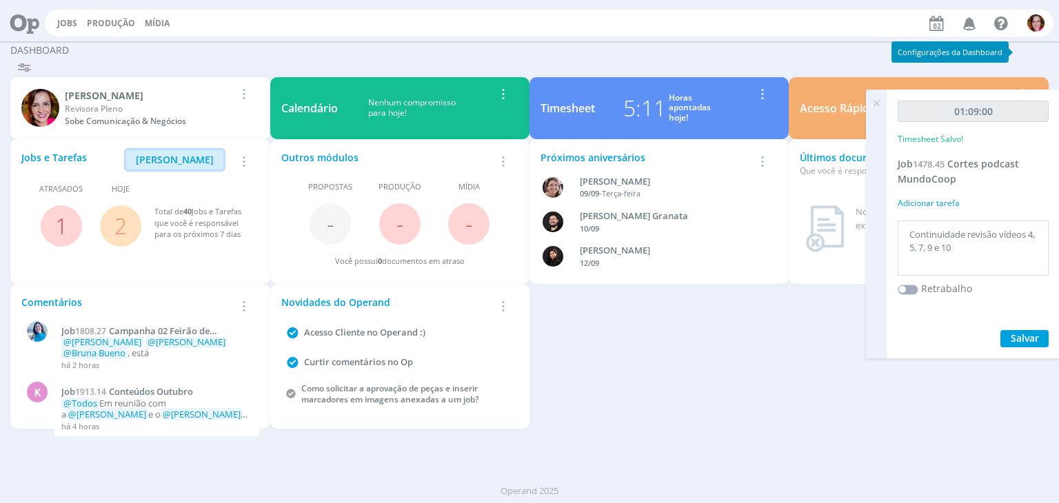
click at [204, 161] on span "[PERSON_NAME]" at bounding box center [175, 159] width 78 height 13
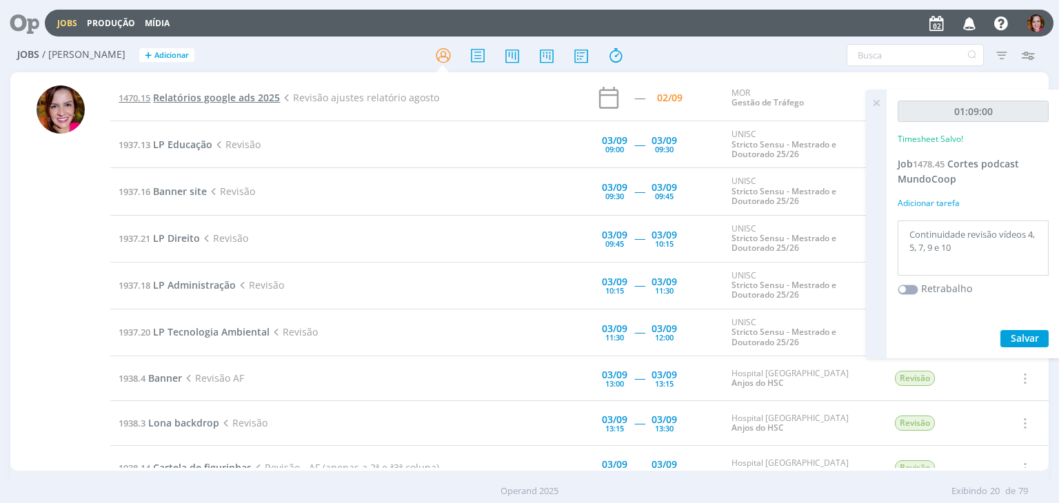
click at [244, 97] on span "Relatórios google ads 2025" at bounding box center [216, 97] width 127 height 13
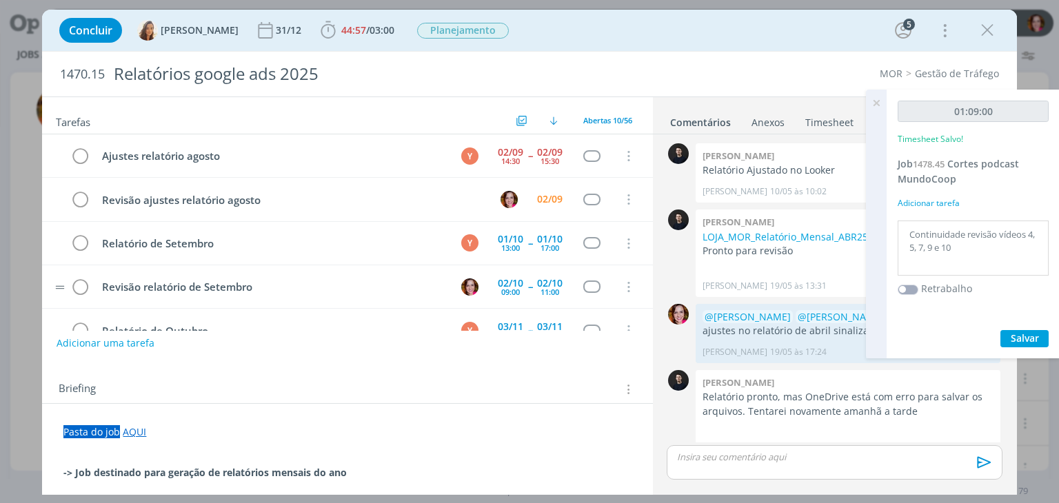
scroll to position [1203, 0]
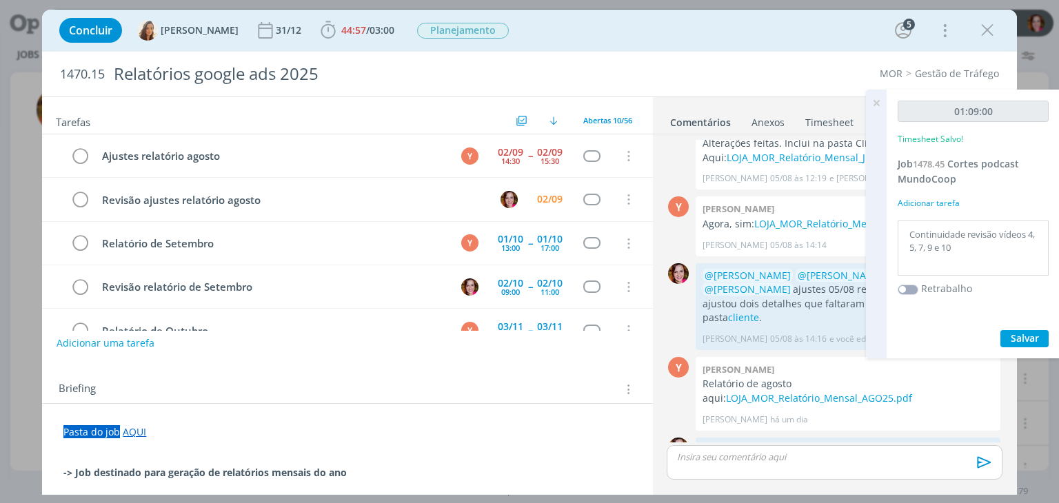
click at [878, 103] on icon at bounding box center [876, 103] width 25 height 27
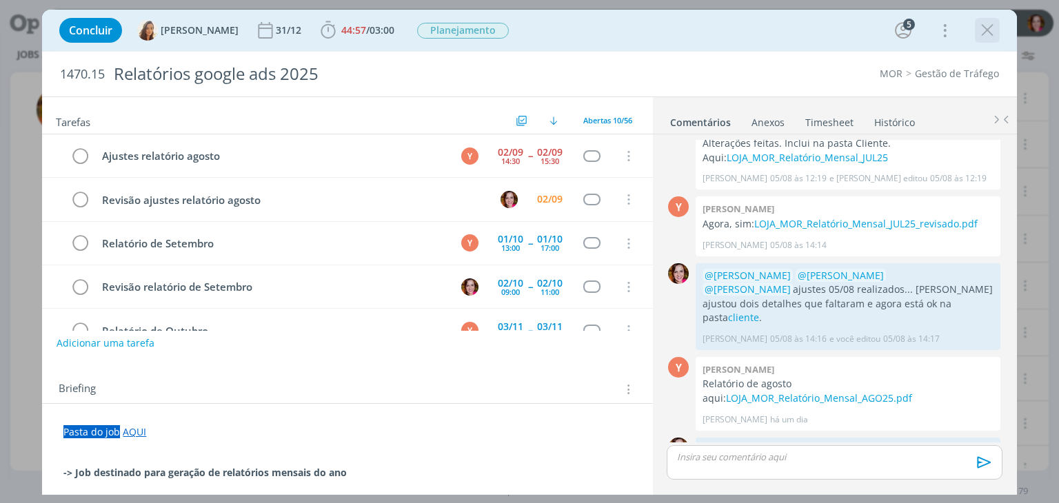
click at [991, 31] on icon "dialog" at bounding box center [987, 30] width 21 height 21
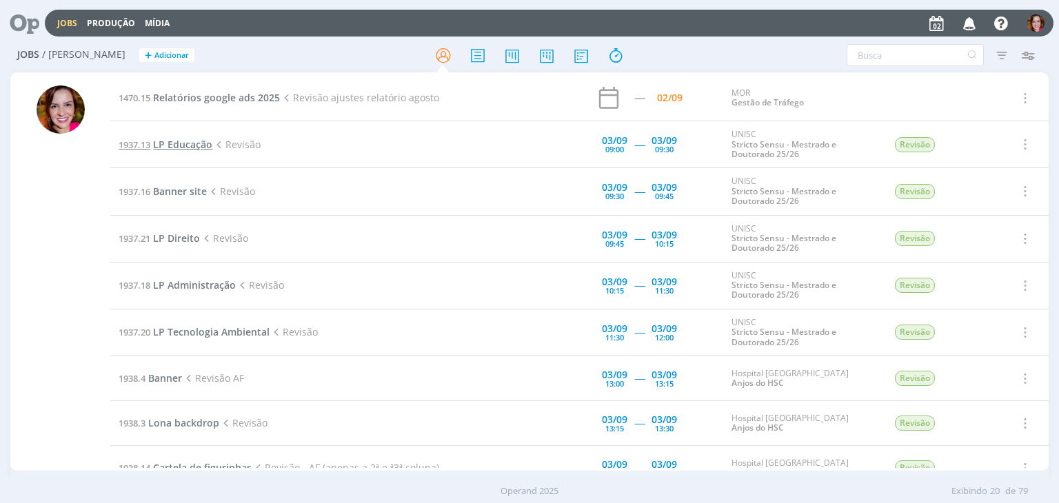
click at [183, 145] on span "LP Educação" at bounding box center [182, 144] width 59 height 13
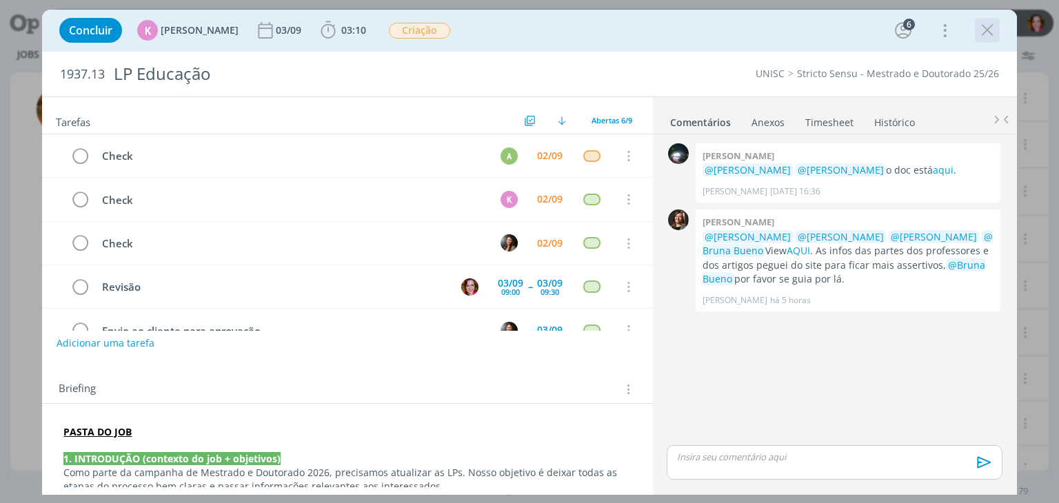
scroll to position [73, 0]
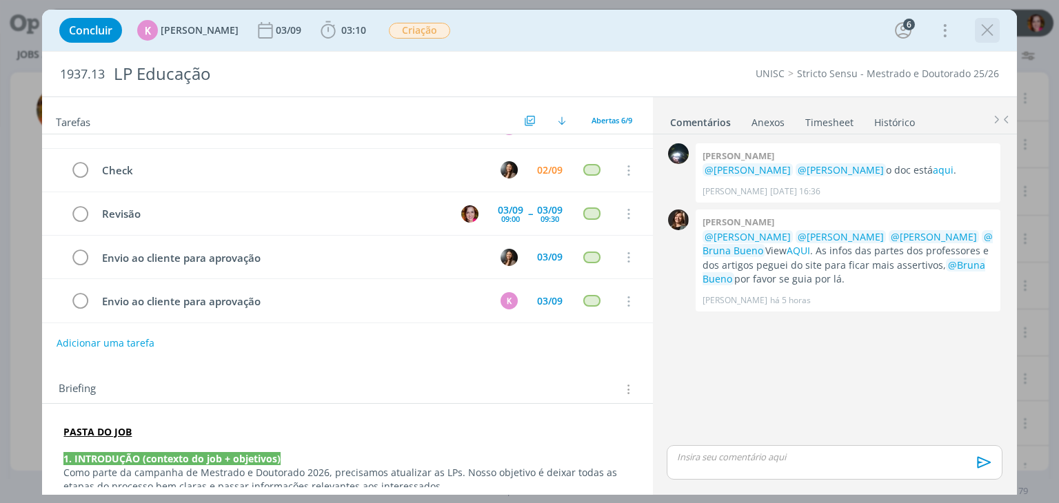
click at [993, 31] on icon "dialog" at bounding box center [987, 30] width 21 height 21
